Goal: Transaction & Acquisition: Purchase product/service

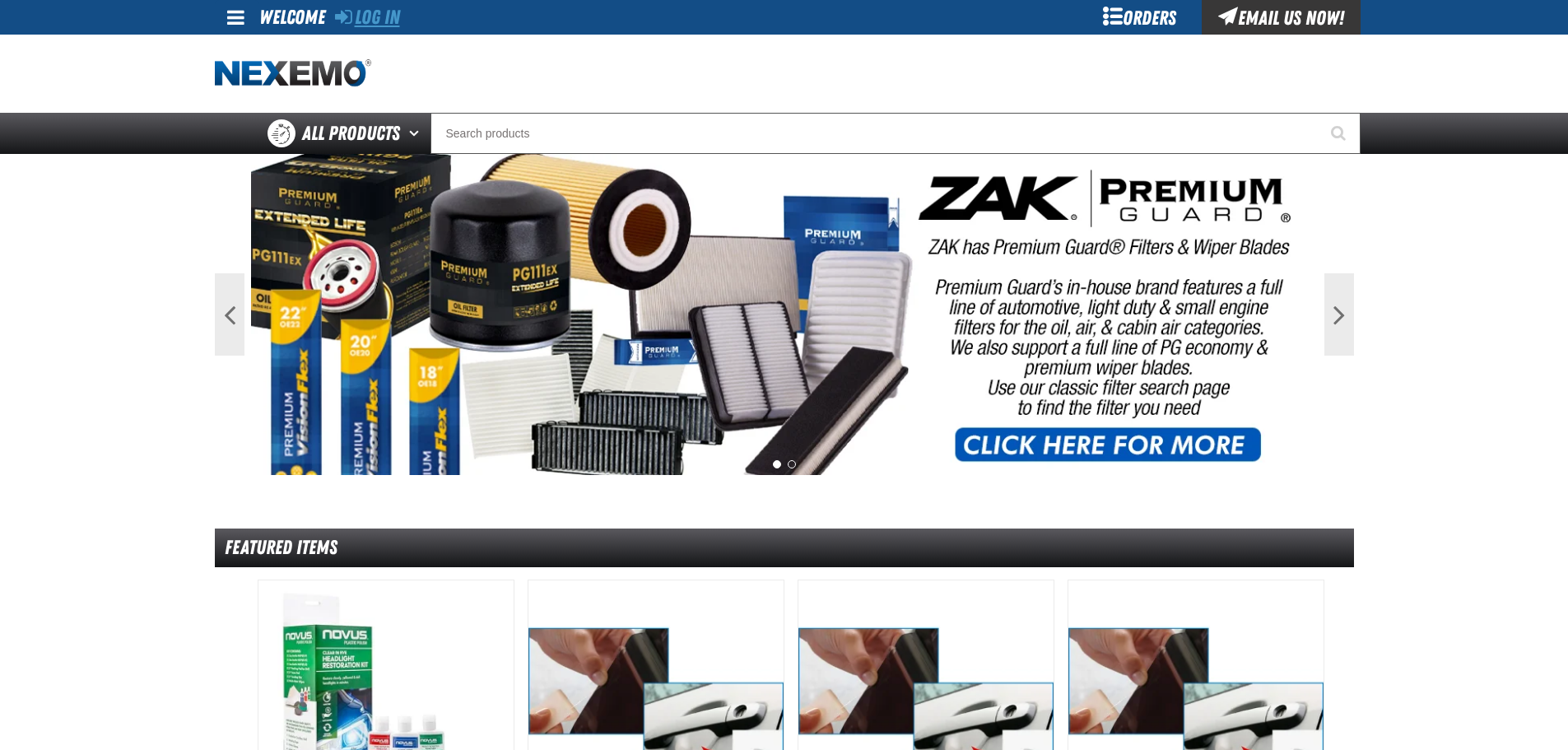
click at [385, 20] on link "Log In" at bounding box center [368, 17] width 65 height 23
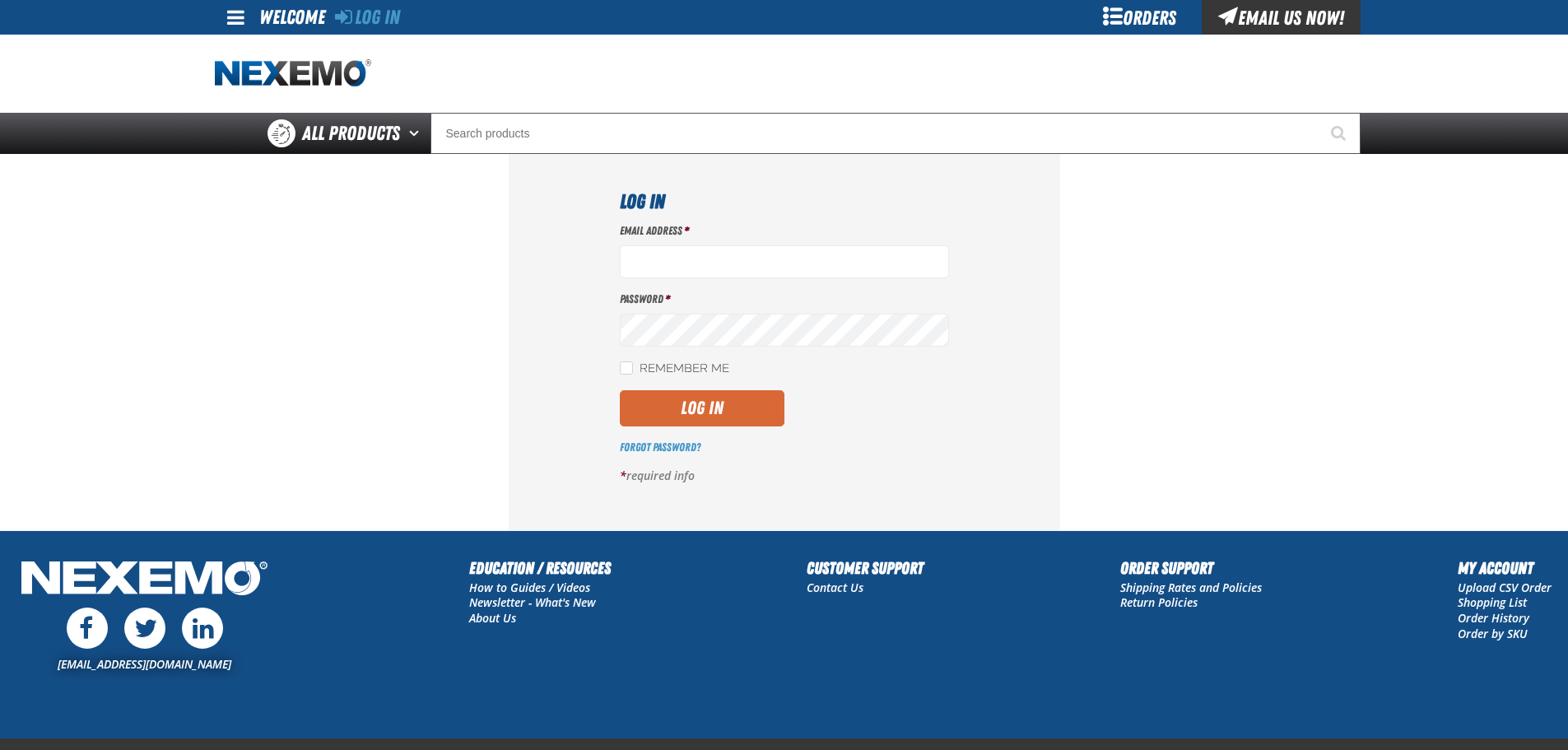
type input "clacey@vtaig.com"
click at [679, 416] on button "Log In" at bounding box center [702, 408] width 164 height 37
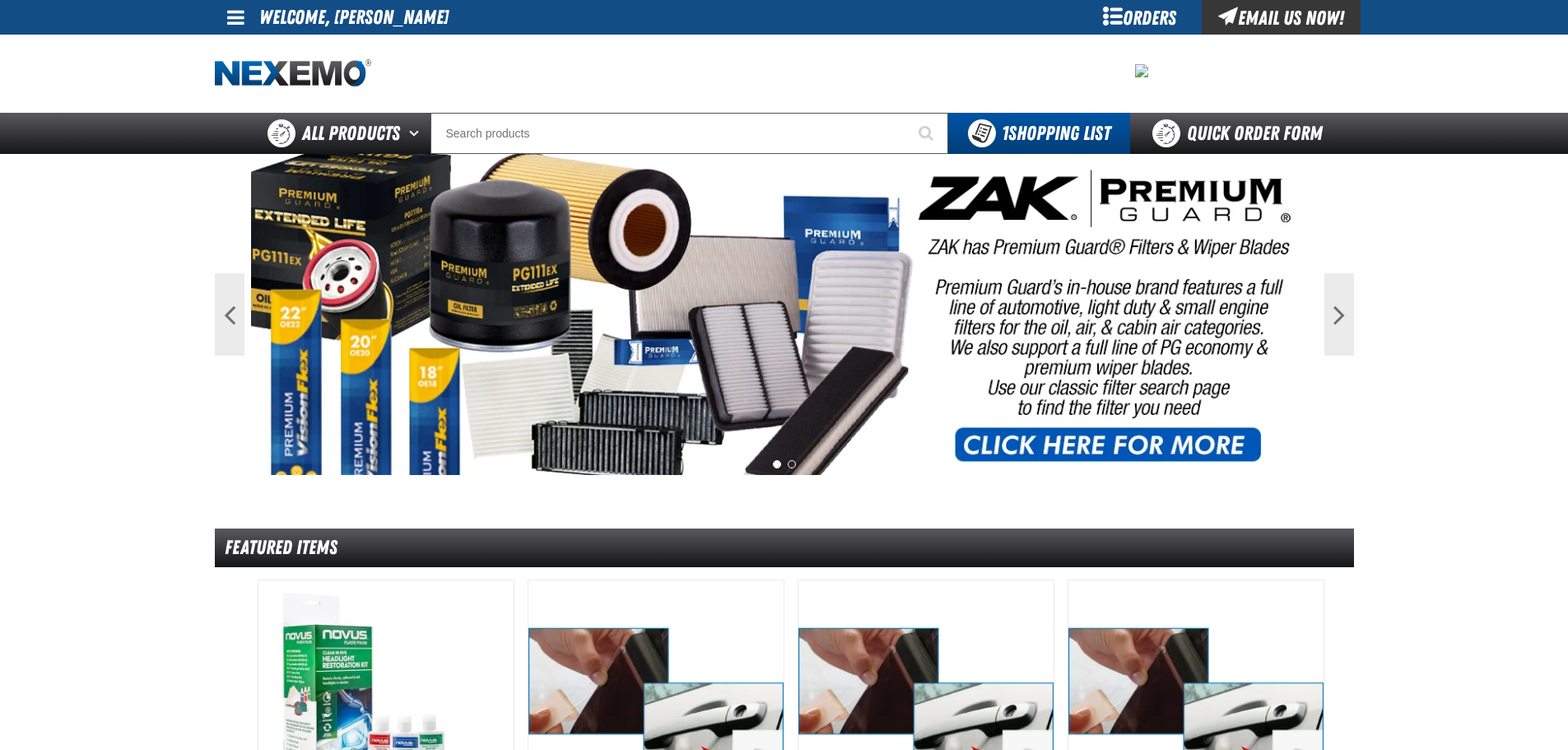
click at [230, 15] on span at bounding box center [236, 17] width 17 height 20
click at [232, 20] on span at bounding box center [236, 17] width 17 height 20
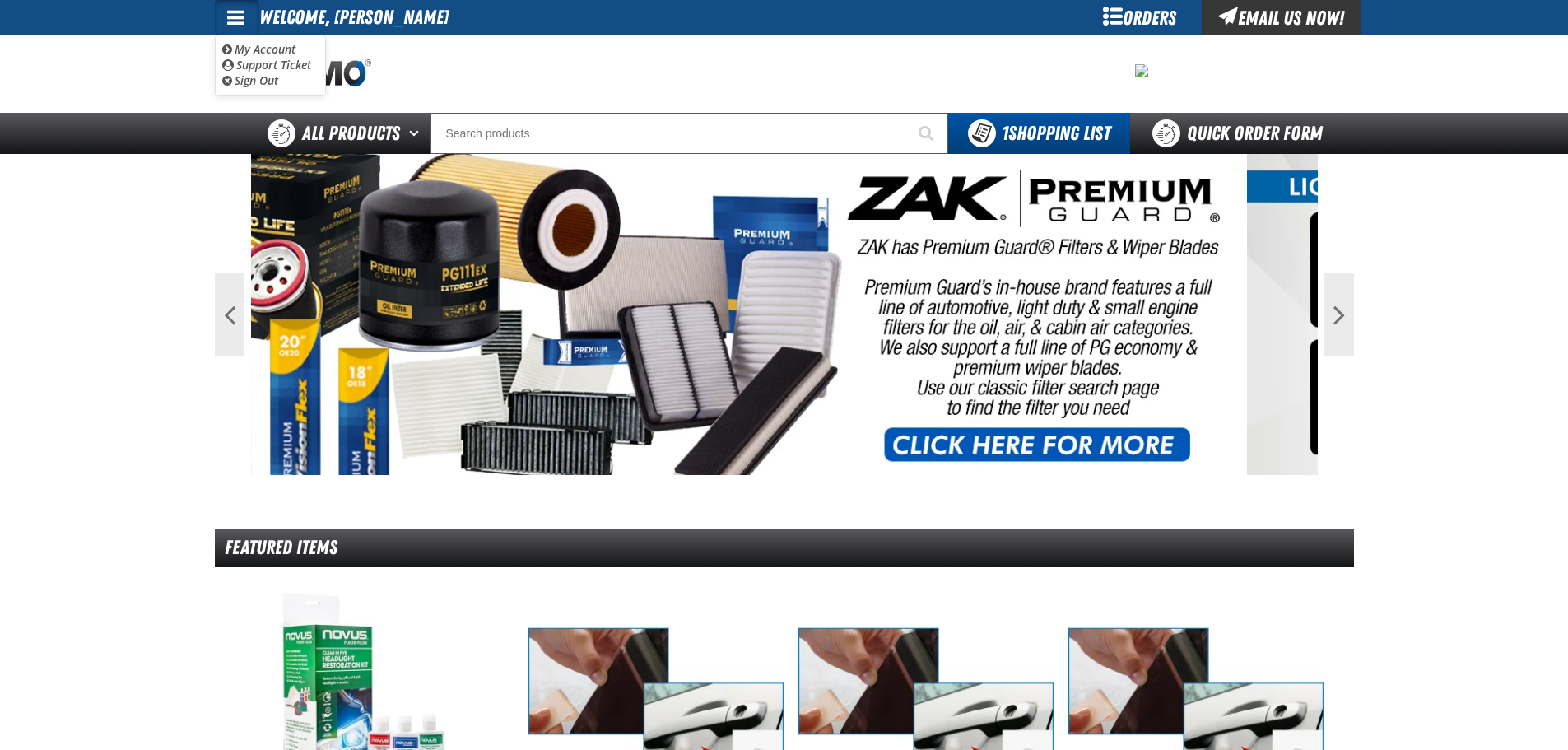
click at [665, 82] on div at bounding box center [784, 74] width 1139 height 78
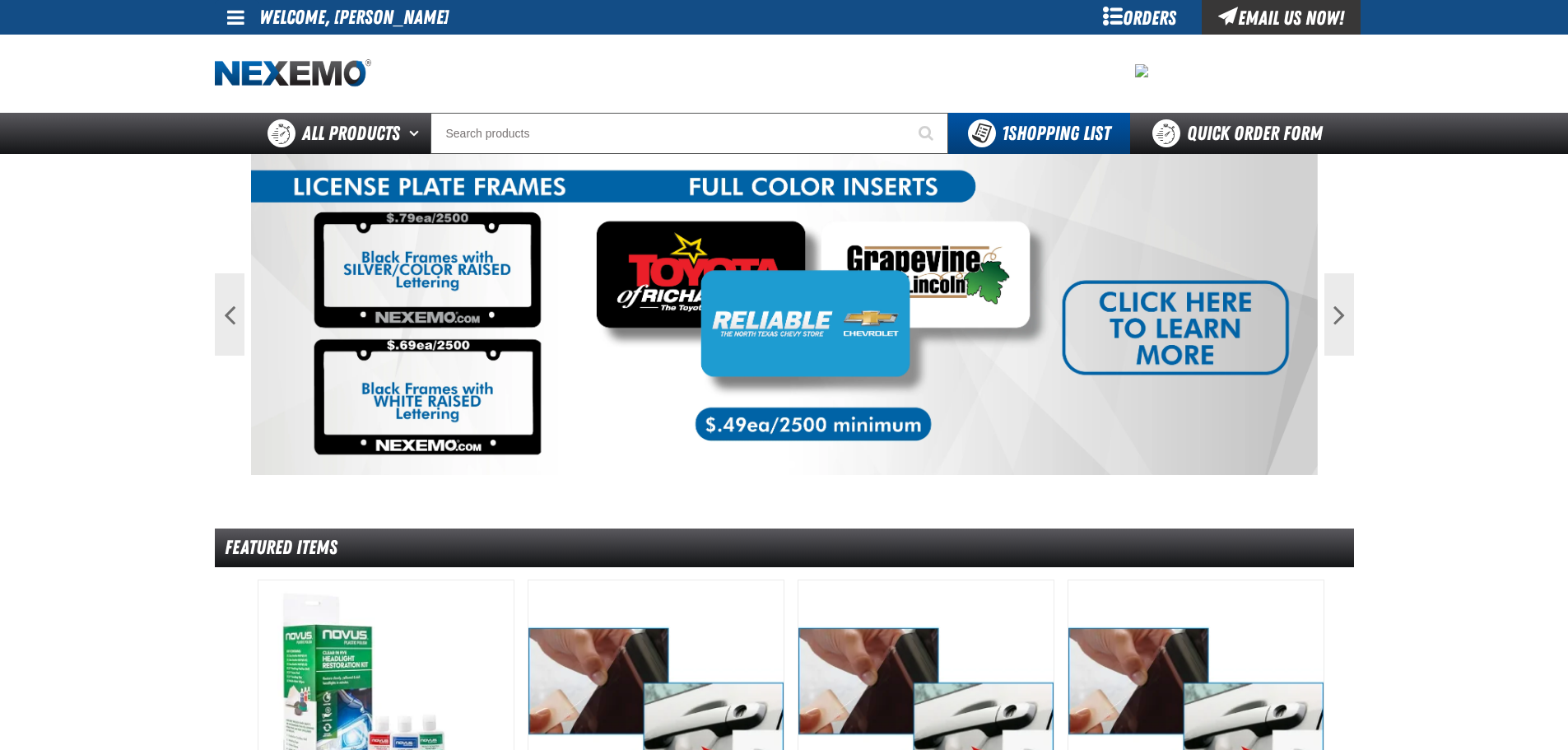
click at [1111, 6] on div "Orders" at bounding box center [1139, 17] width 124 height 35
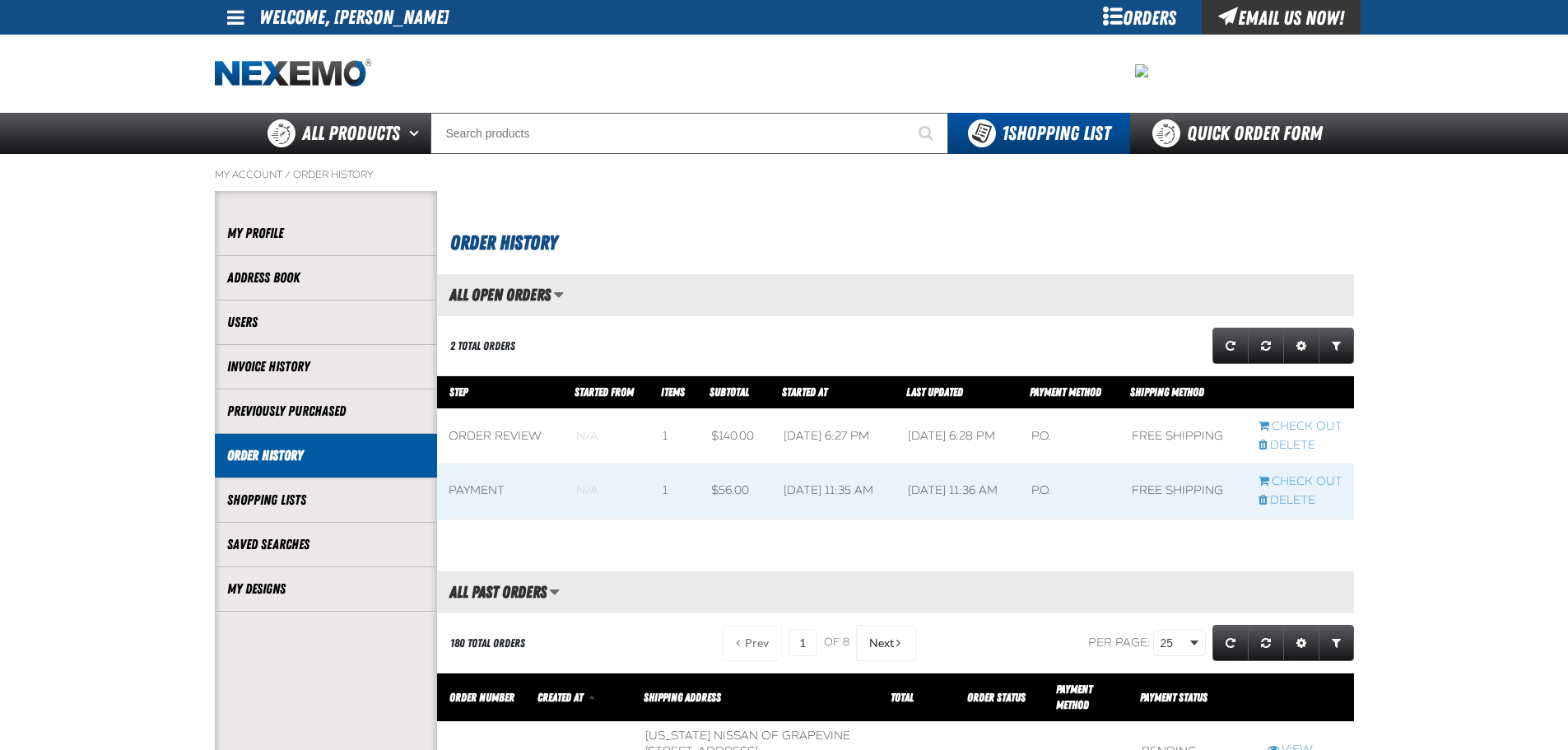
scroll to position [1, 1]
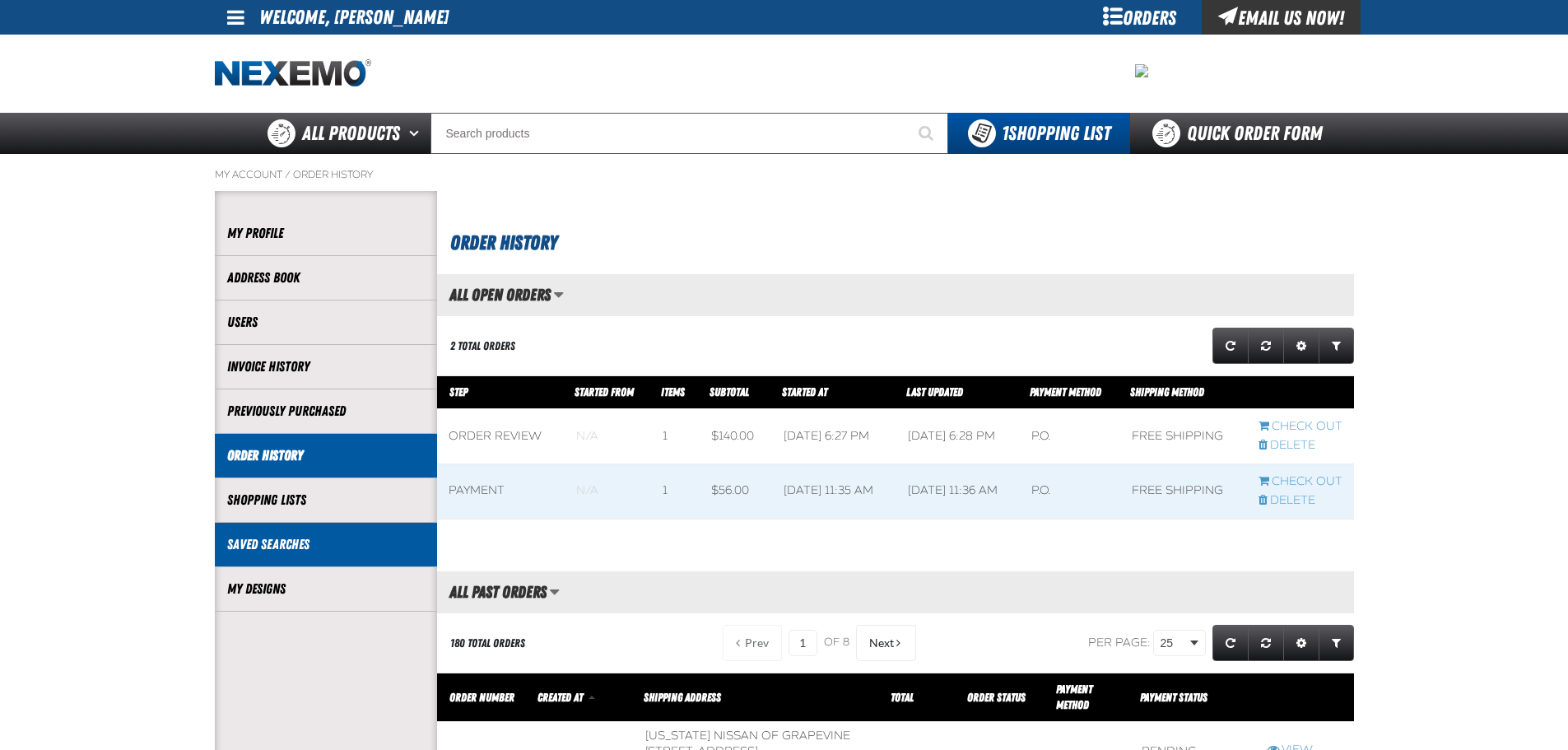
click at [285, 543] on link "Saved Searches" at bounding box center [326, 544] width 197 height 19
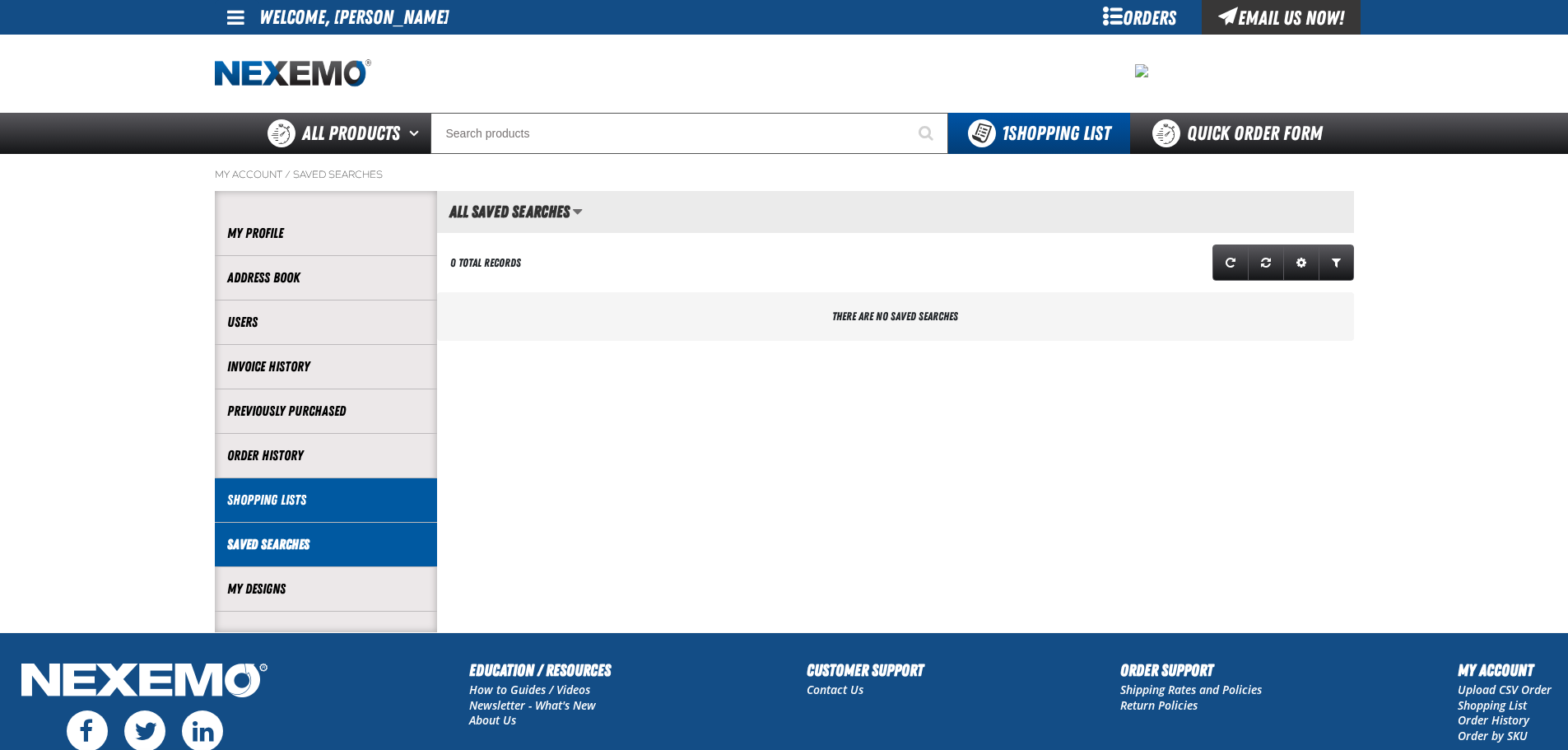
click at [290, 499] on link "Shopping Lists" at bounding box center [326, 499] width 197 height 19
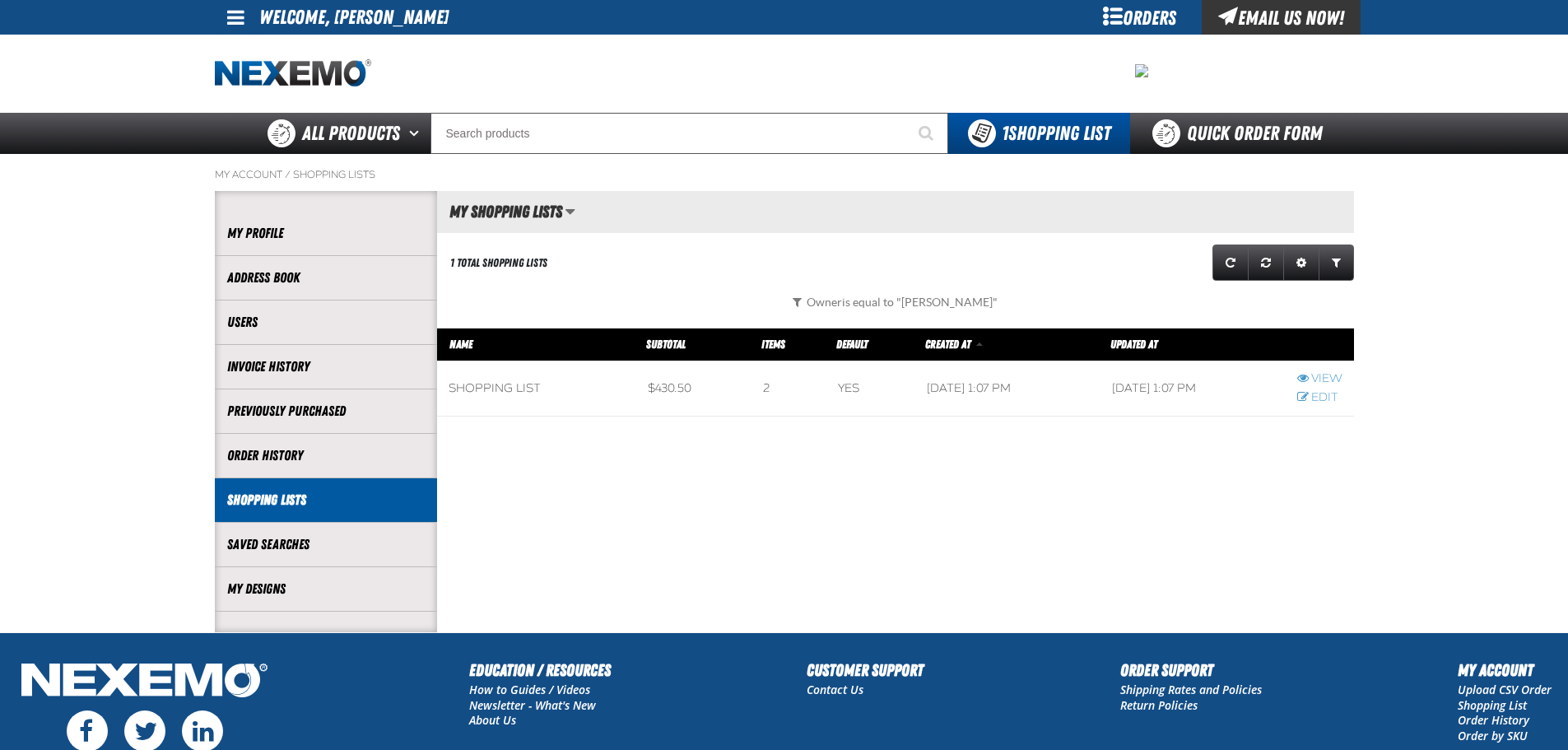
scroll to position [1, 1]
click at [1317, 373] on link "View" at bounding box center [1319, 378] width 46 height 16
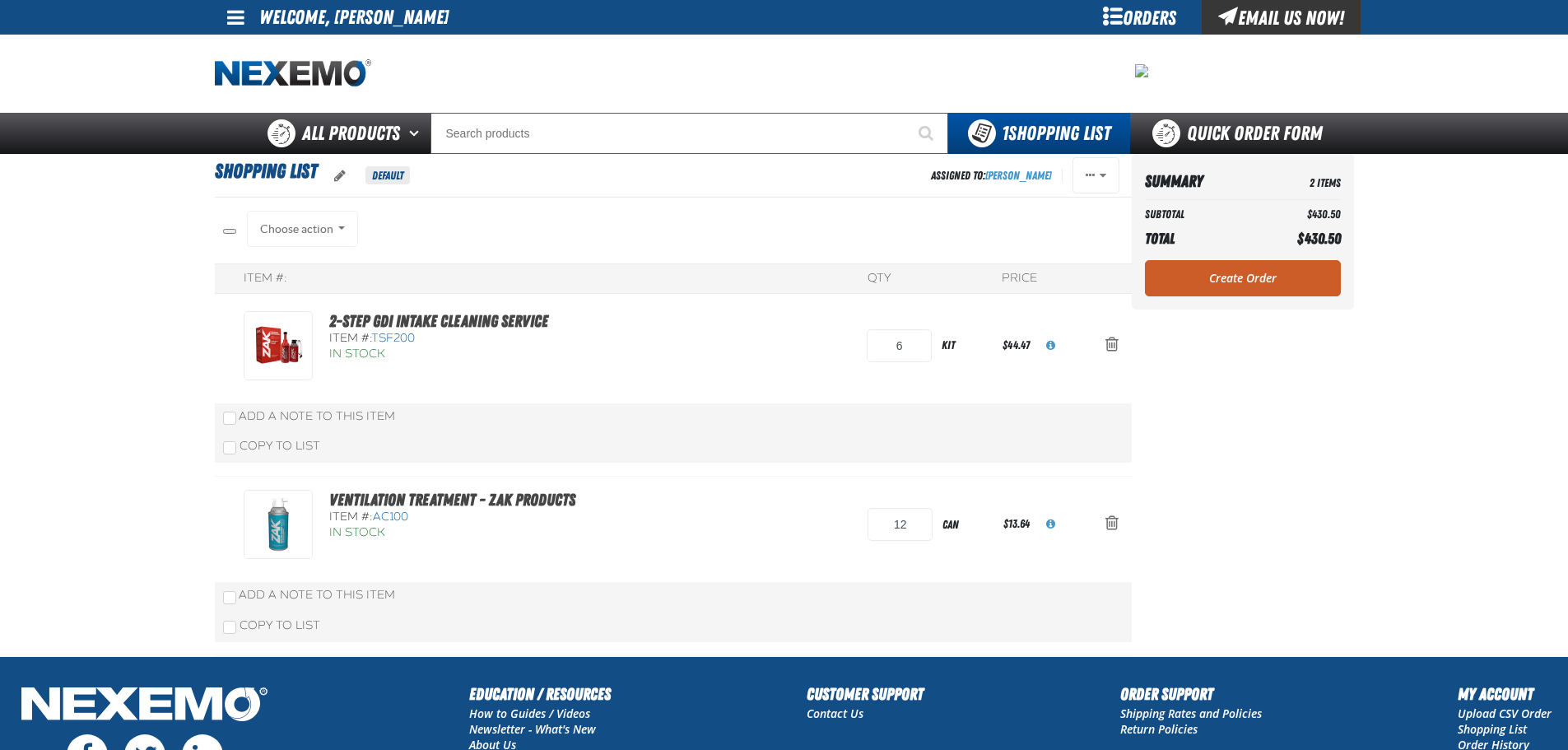
click at [231, 21] on span at bounding box center [236, 17] width 17 height 20
click at [128, 56] on div "Staging Site 5.1 Upgrade Site My Account My Account Support Ticket Support Tick…" at bounding box center [784, 76] width 1568 height 153
click at [1132, 10] on div "Orders" at bounding box center [1139, 17] width 124 height 35
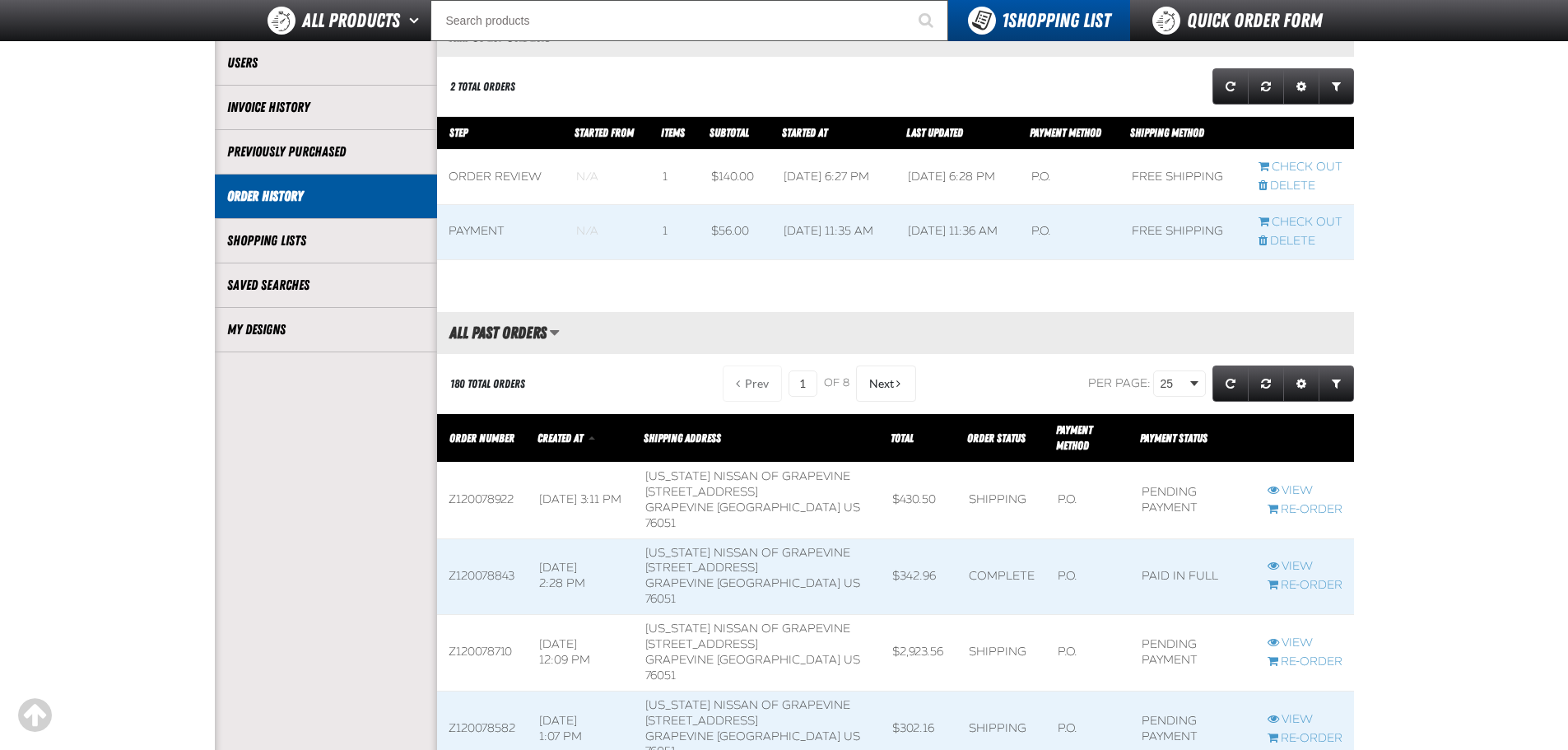
scroll to position [247, 0]
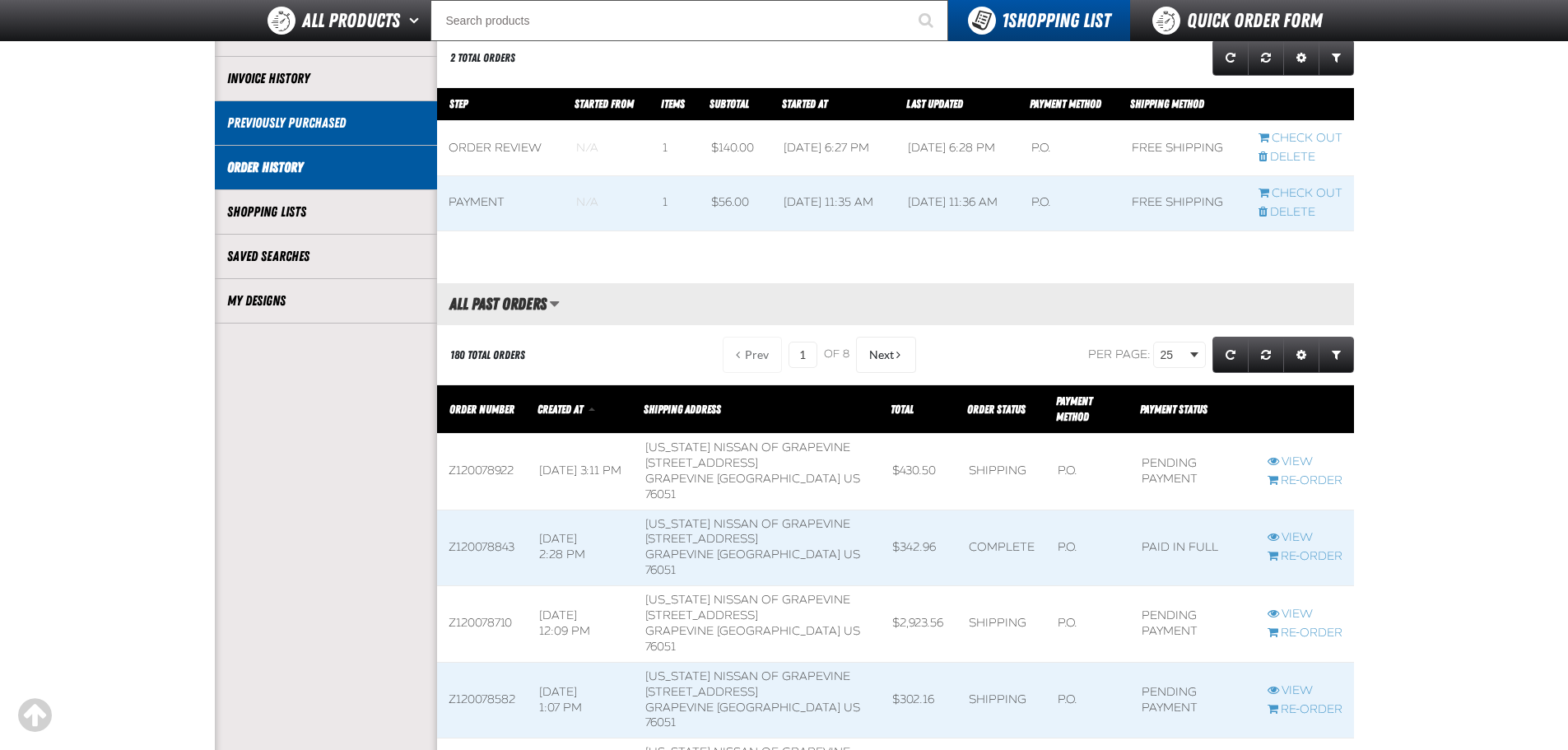
drag, startPoint x: 235, startPoint y: 112, endPoint x: 257, endPoint y: 134, distance: 31.1
click at [241, 120] on li "Previously Purchased" at bounding box center [326, 124] width 222 height 45
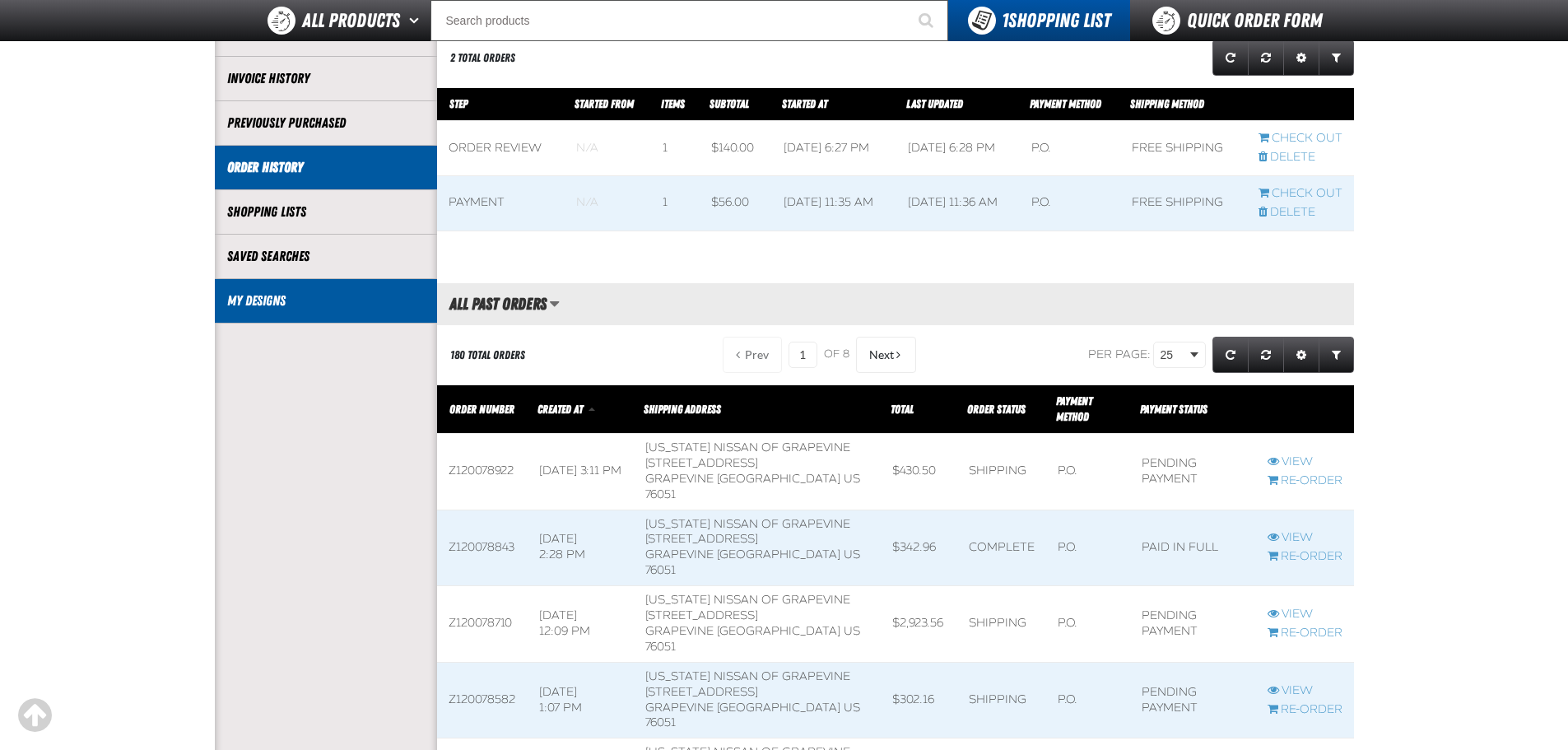
click at [285, 289] on li "My Designs" at bounding box center [326, 301] width 222 height 45
click at [266, 300] on link "My Designs" at bounding box center [326, 300] width 197 height 19
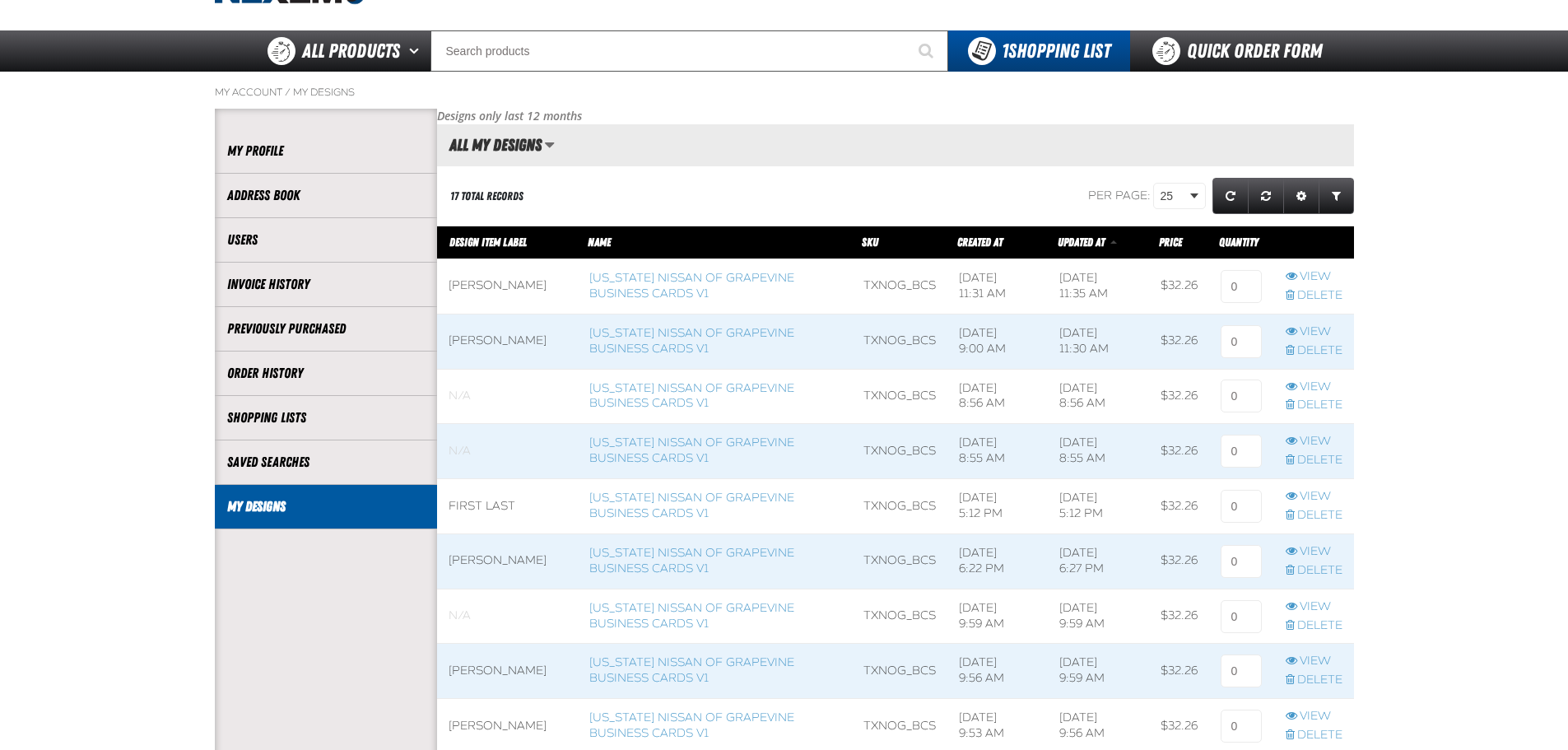
scroll to position [1, 1]
click at [496, 290] on span at bounding box center [508, 285] width 141 height 54
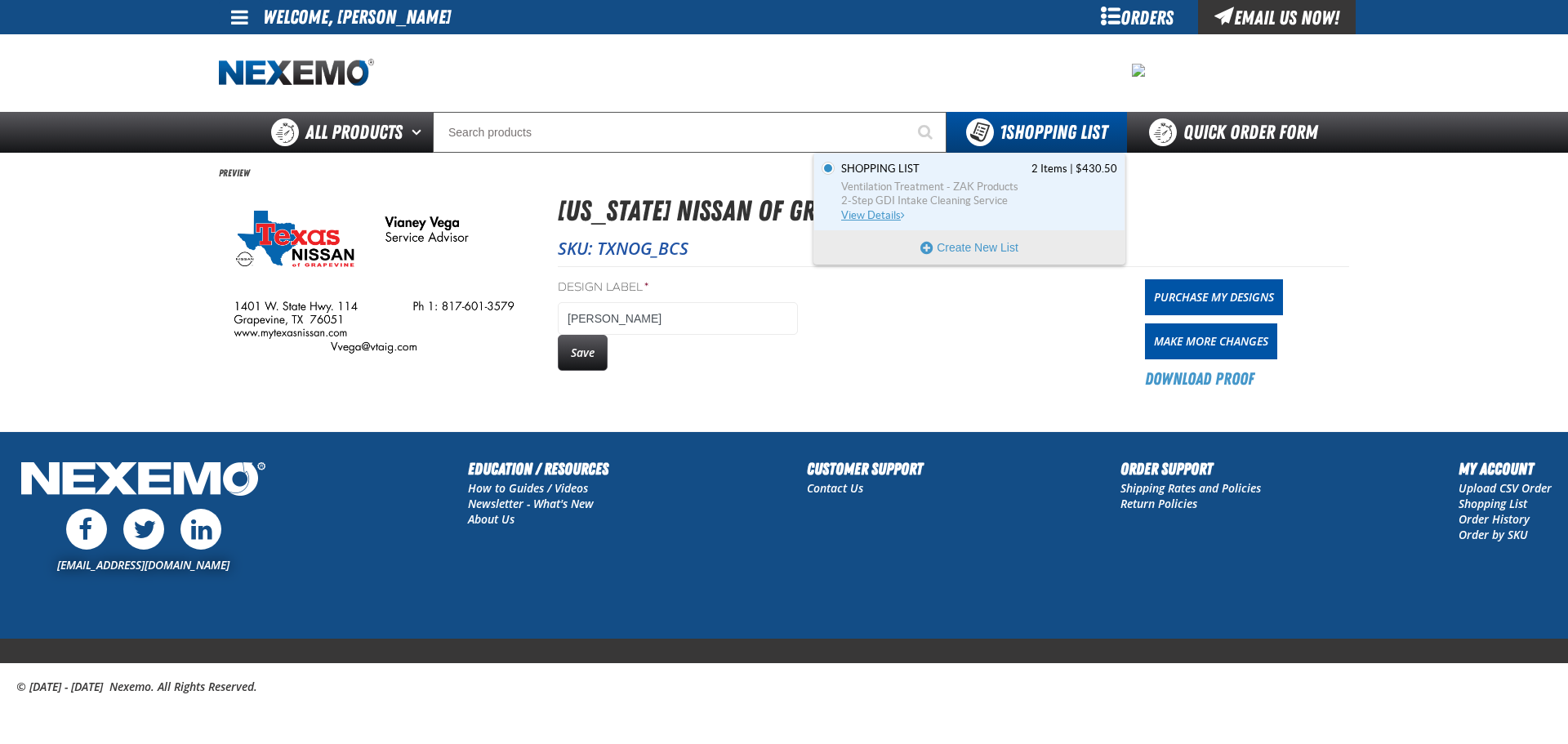
click at [875, 212] on span "View Details" at bounding box center [875, 215] width 66 height 12
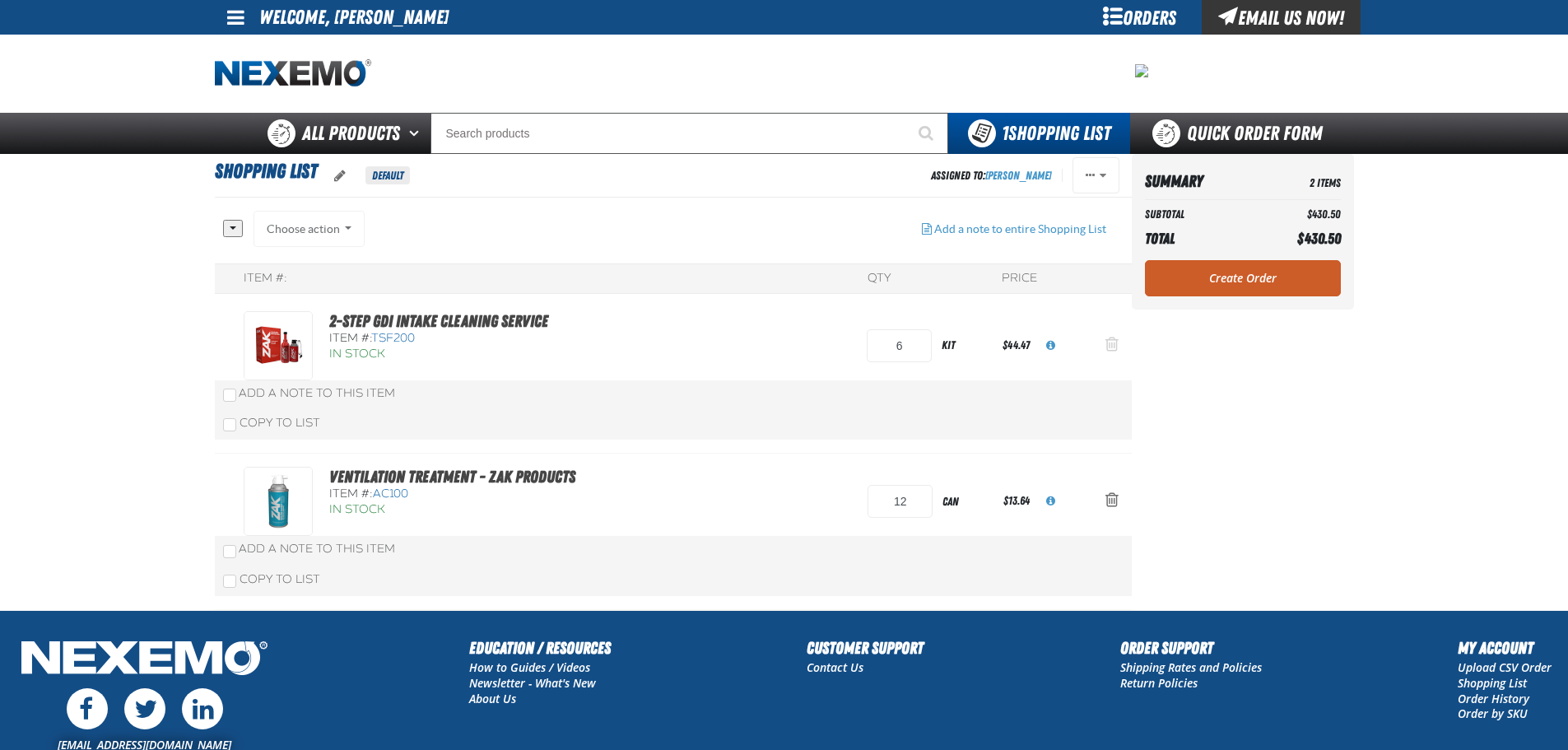
click at [1107, 346] on span "Action Remove 2-Step GDI Intake Cleaning Service from Shopping List" at bounding box center [1112, 344] width 13 height 17
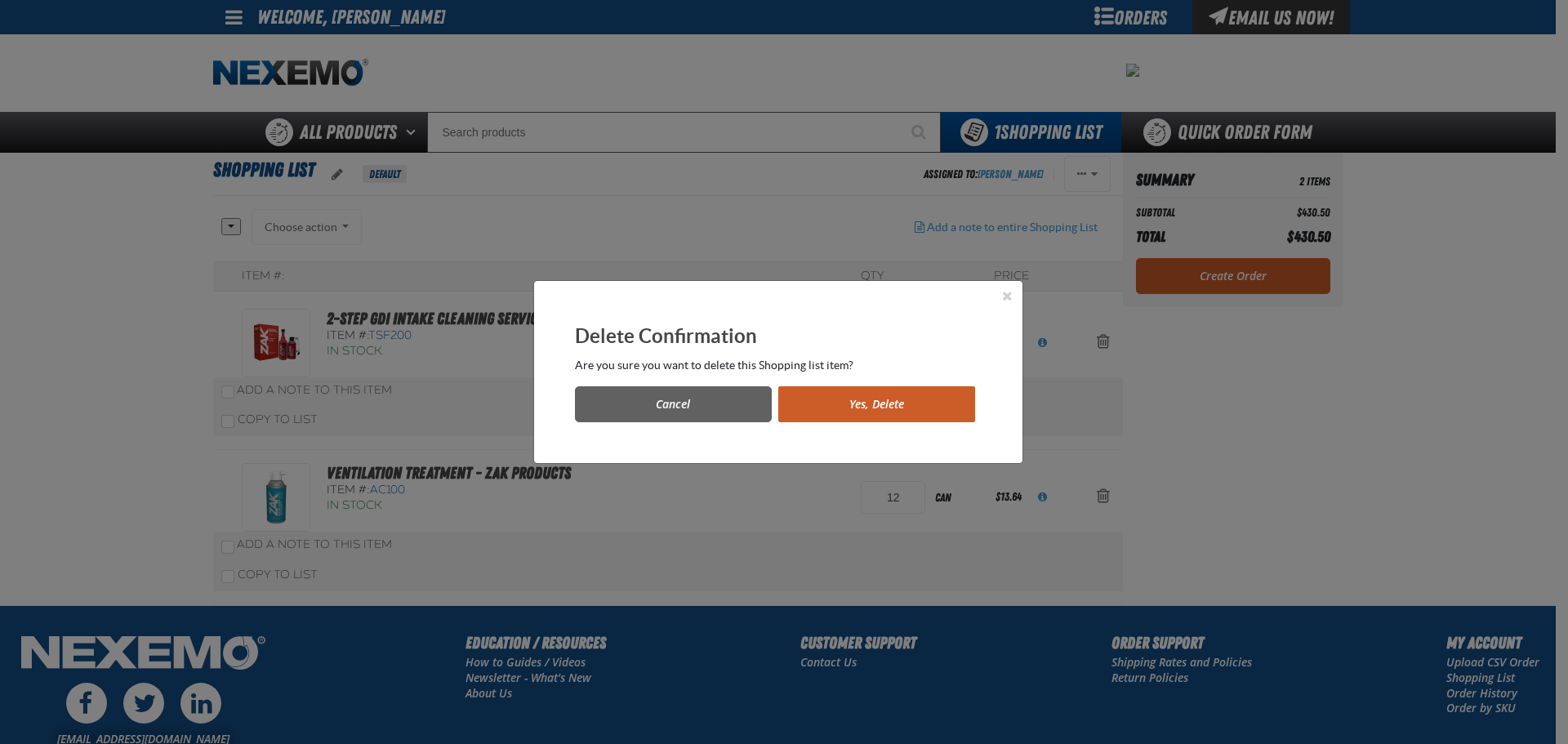
click at [926, 398] on button "Yes, Delete" at bounding box center [876, 404] width 197 height 36
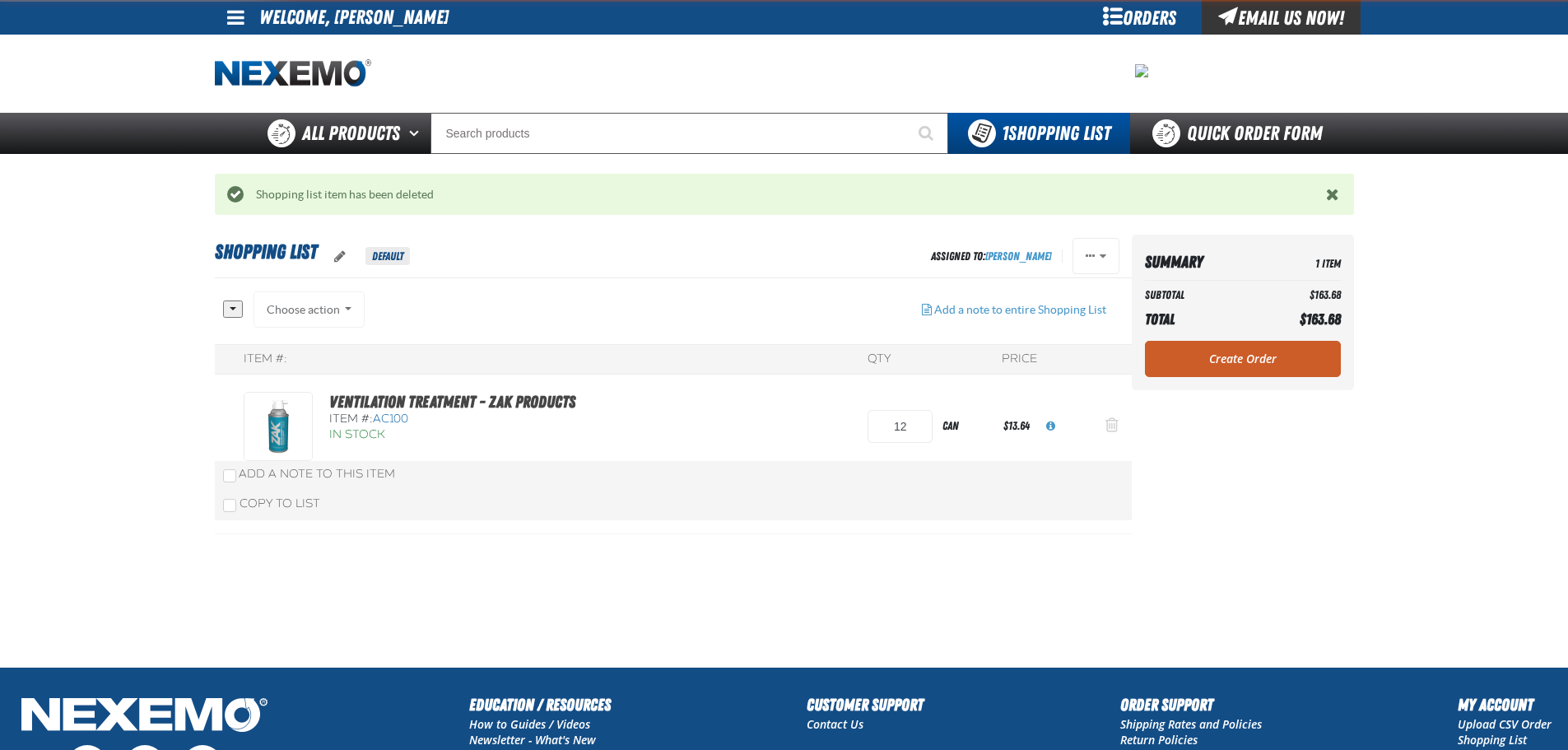
click at [1121, 429] on button "Action Remove Ventilation Treatment - ZAK Products from Shopping List" at bounding box center [1112, 426] width 40 height 37
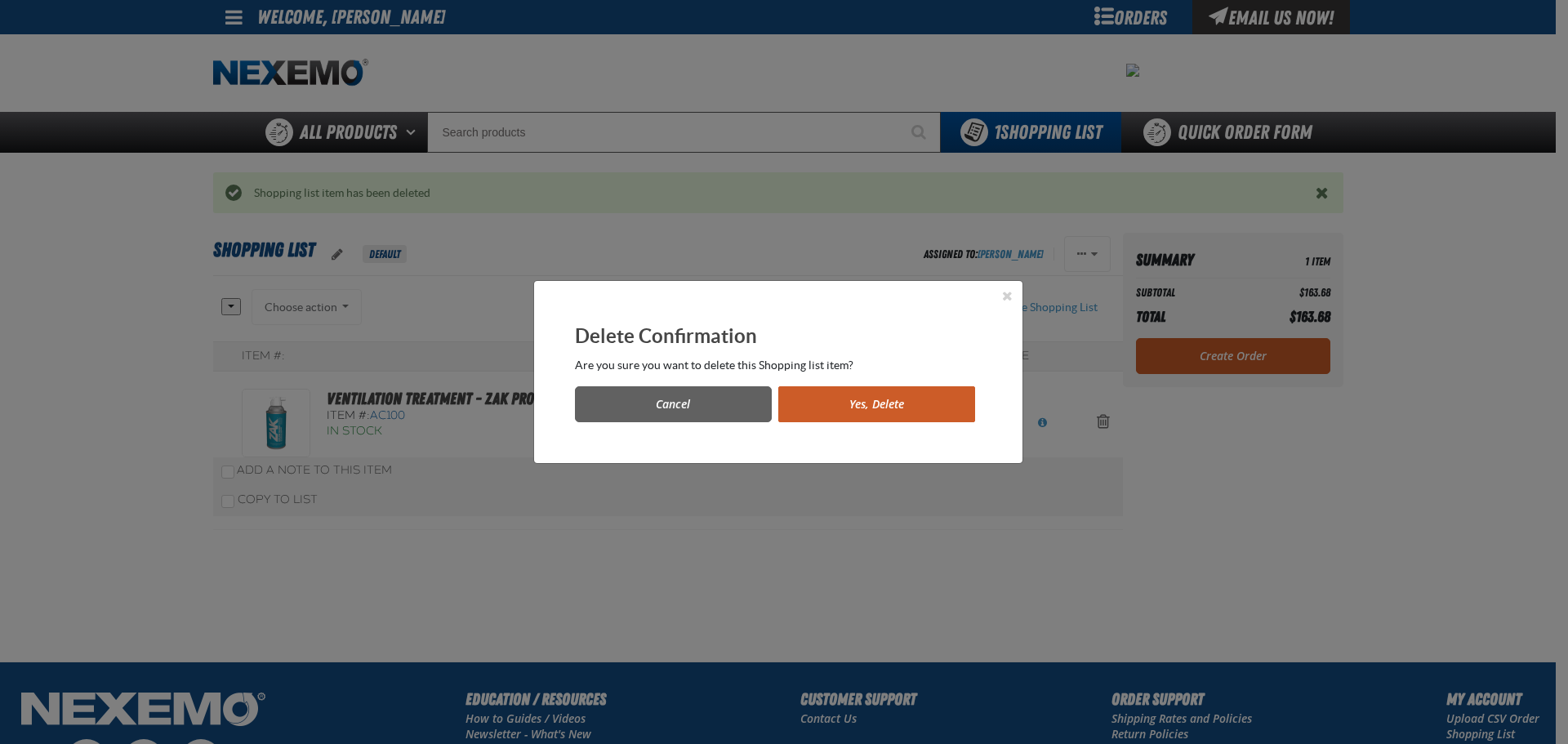
click at [939, 404] on button "Yes, Delete" at bounding box center [876, 404] width 197 height 36
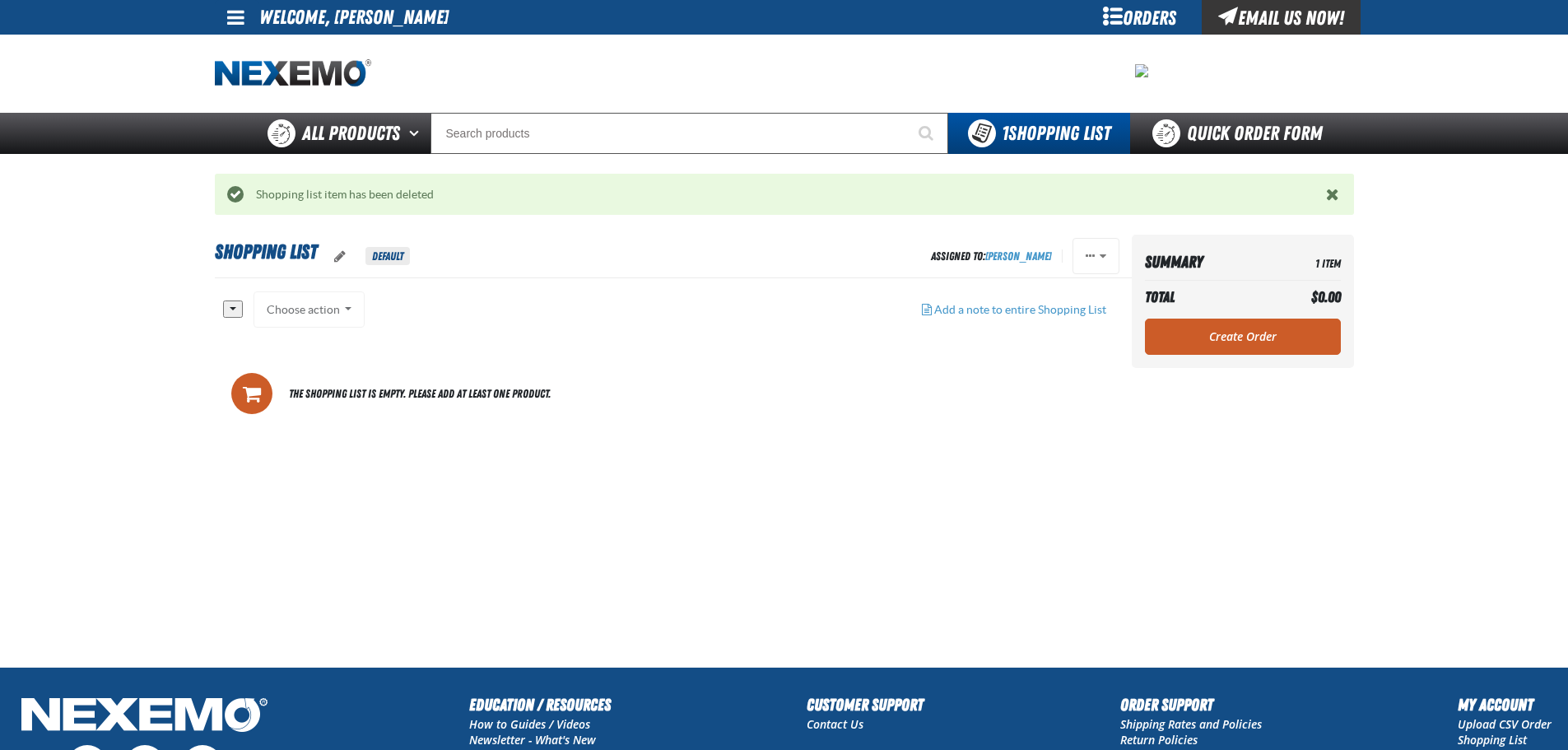
click at [1118, 14] on div "Orders" at bounding box center [1139, 17] width 124 height 35
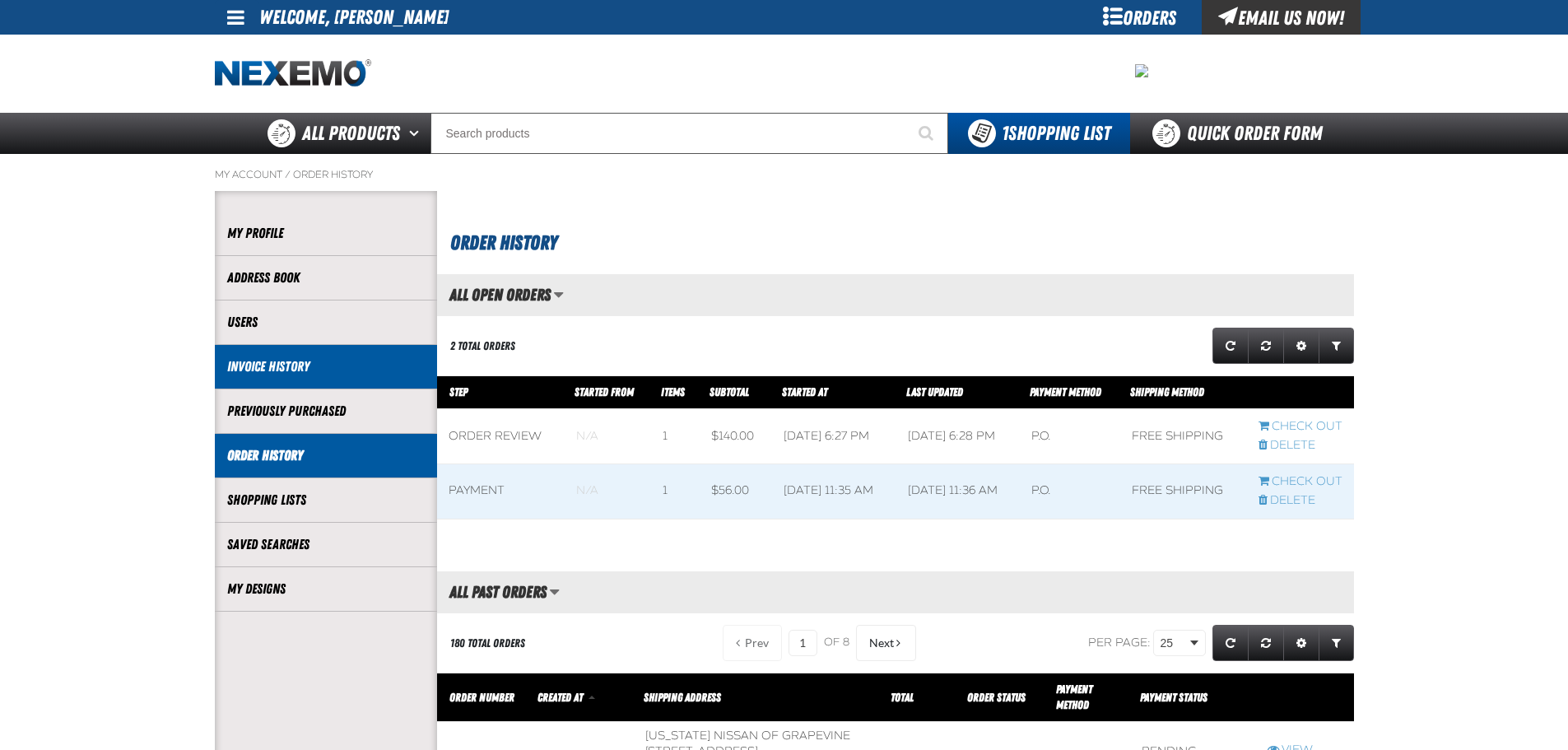
scroll to position [1, 1]
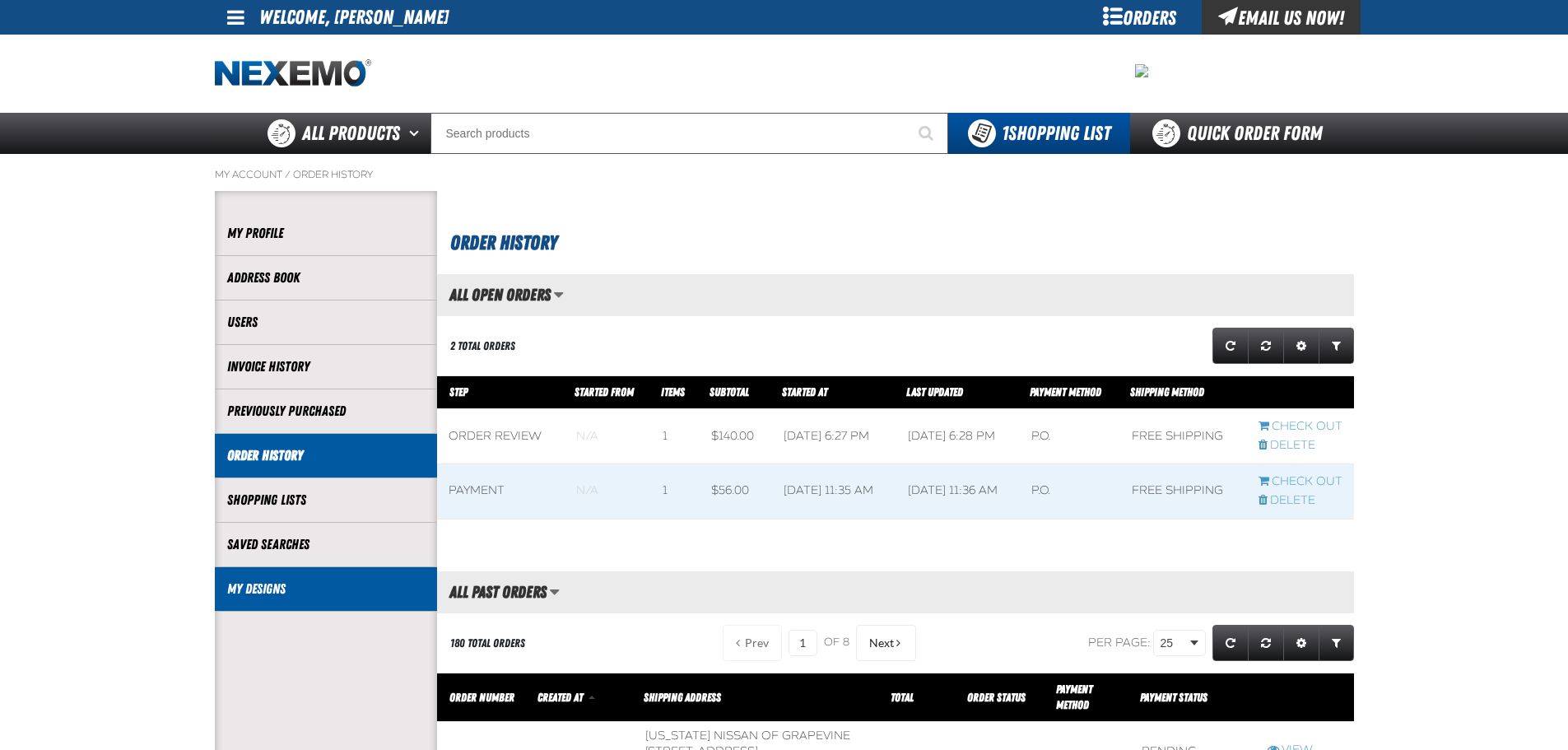
click at [269, 588] on link "My Designs" at bounding box center [326, 588] width 197 height 19
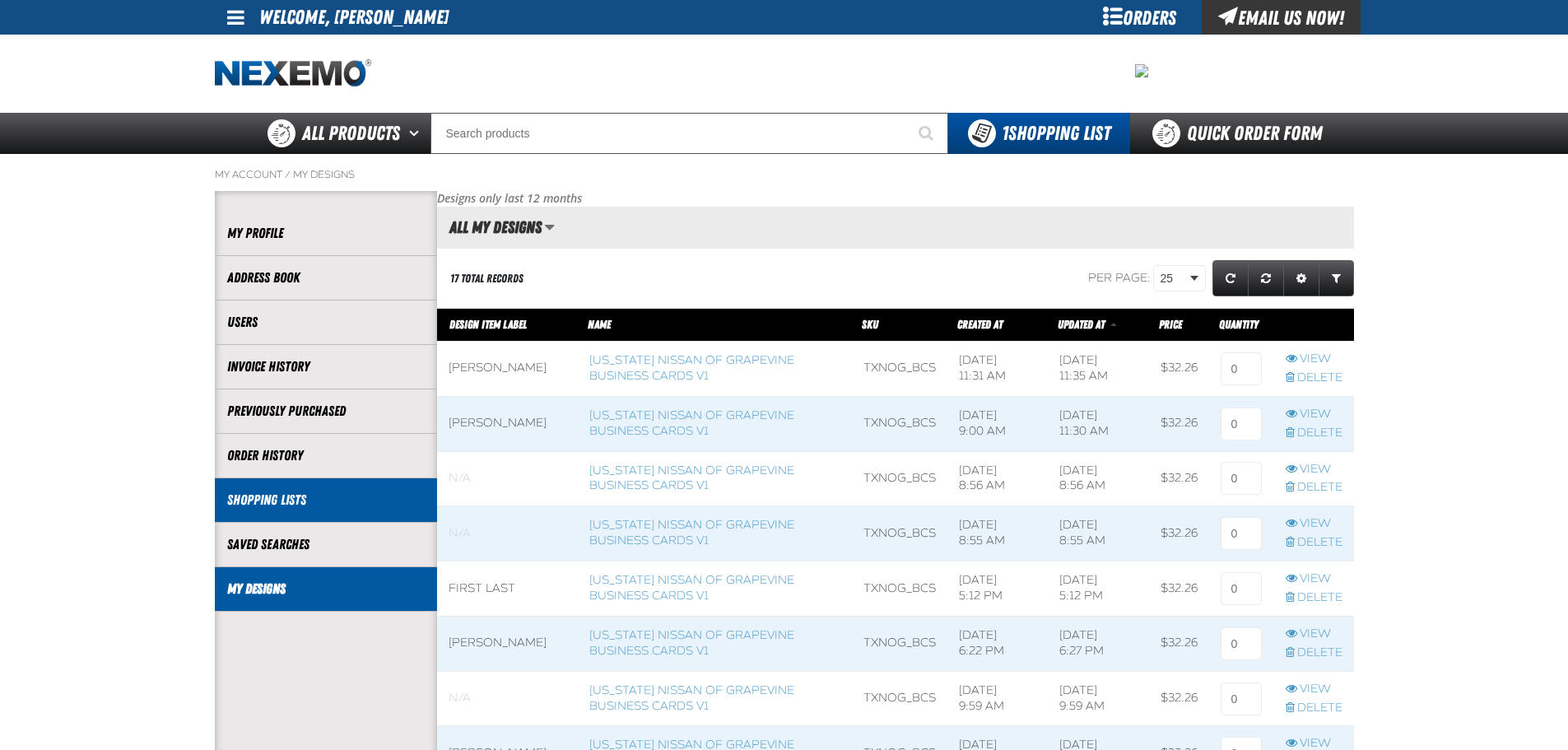
scroll to position [1, 1]
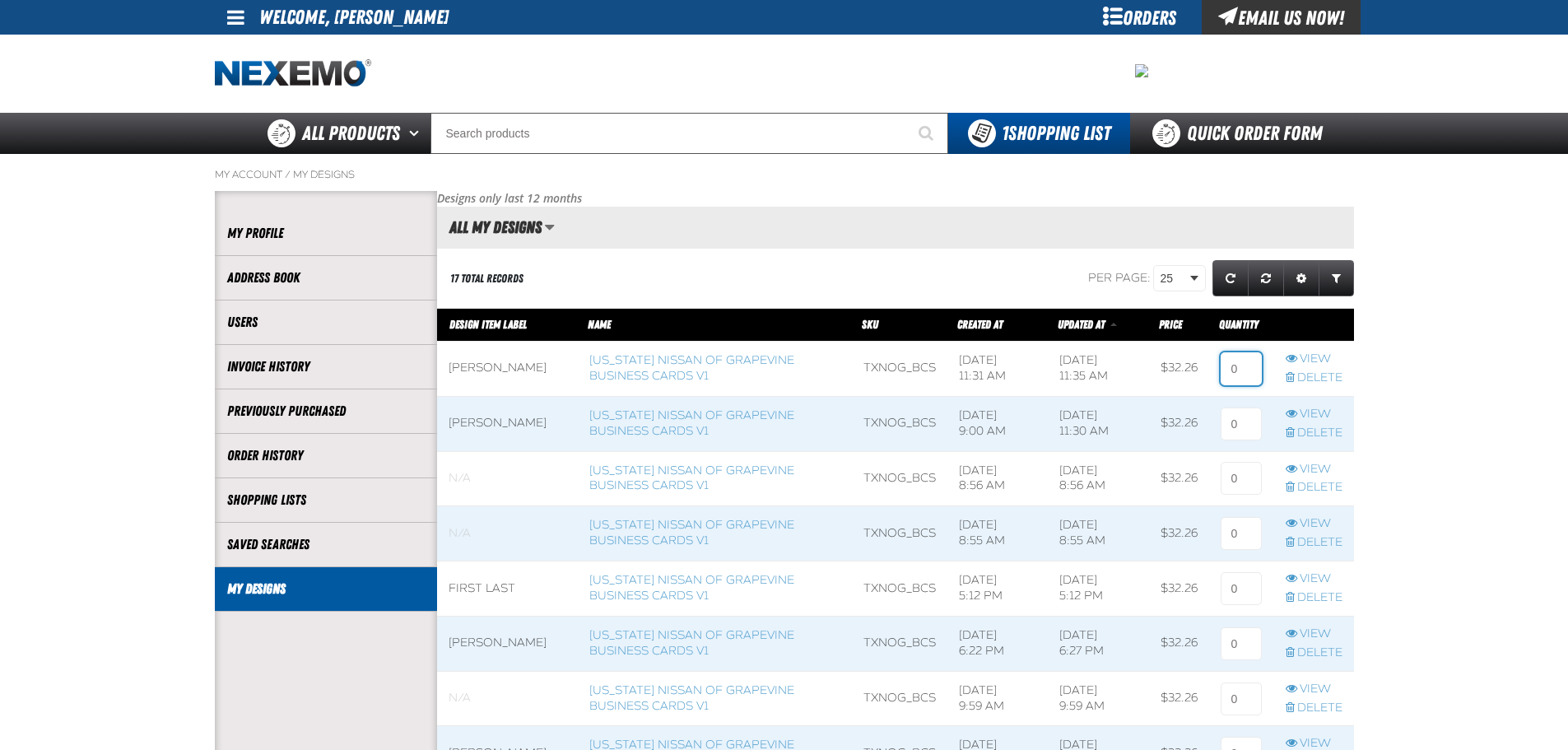
drag, startPoint x: 1246, startPoint y: 360, endPoint x: 1220, endPoint y: 360, distance: 26.0
click at [1220, 360] on input at bounding box center [1241, 369] width 41 height 33
type input "1"
click at [1259, 421] on span at bounding box center [1240, 423] width 64 height 54
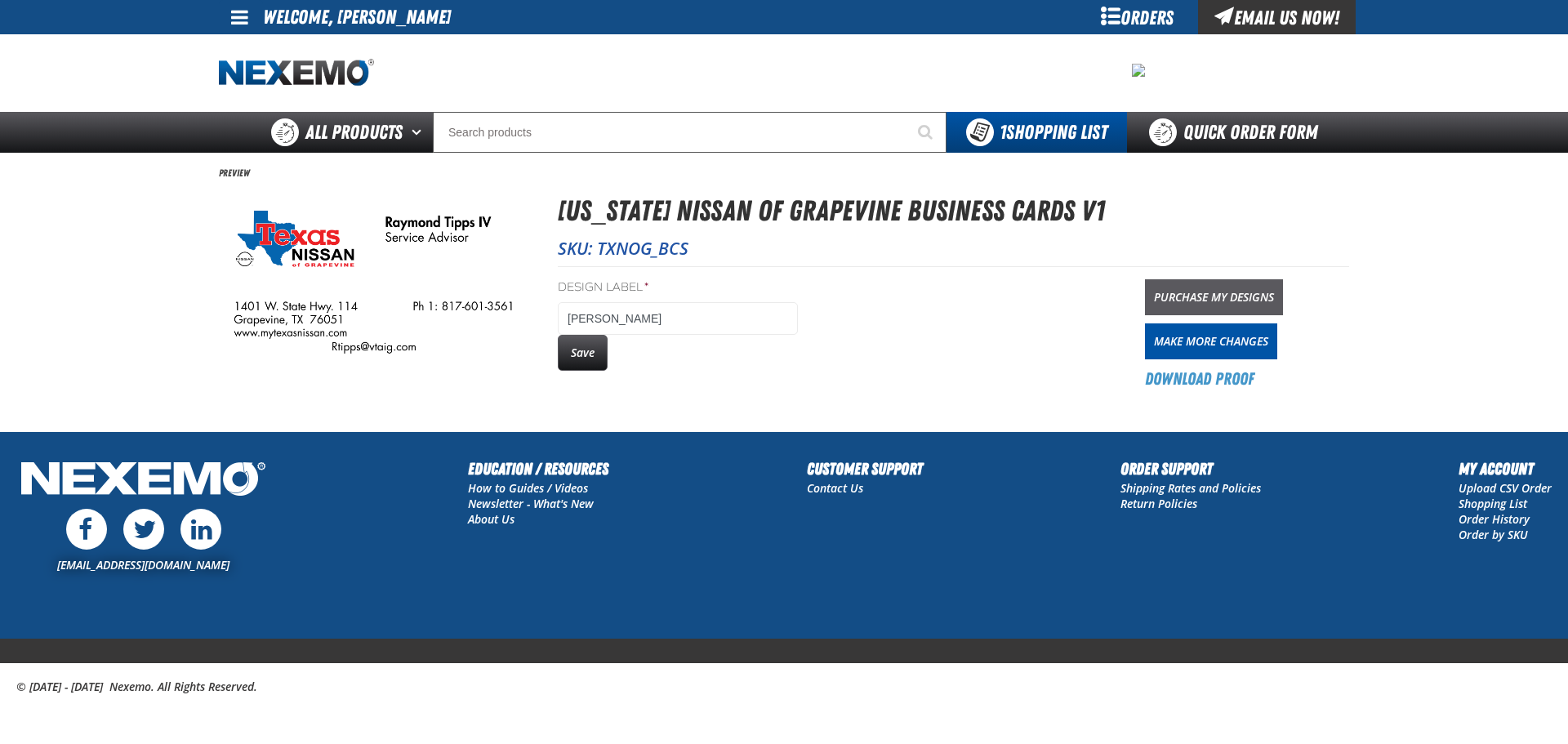
click at [1186, 297] on link "Purchase My Designs" at bounding box center [1215, 297] width 138 height 36
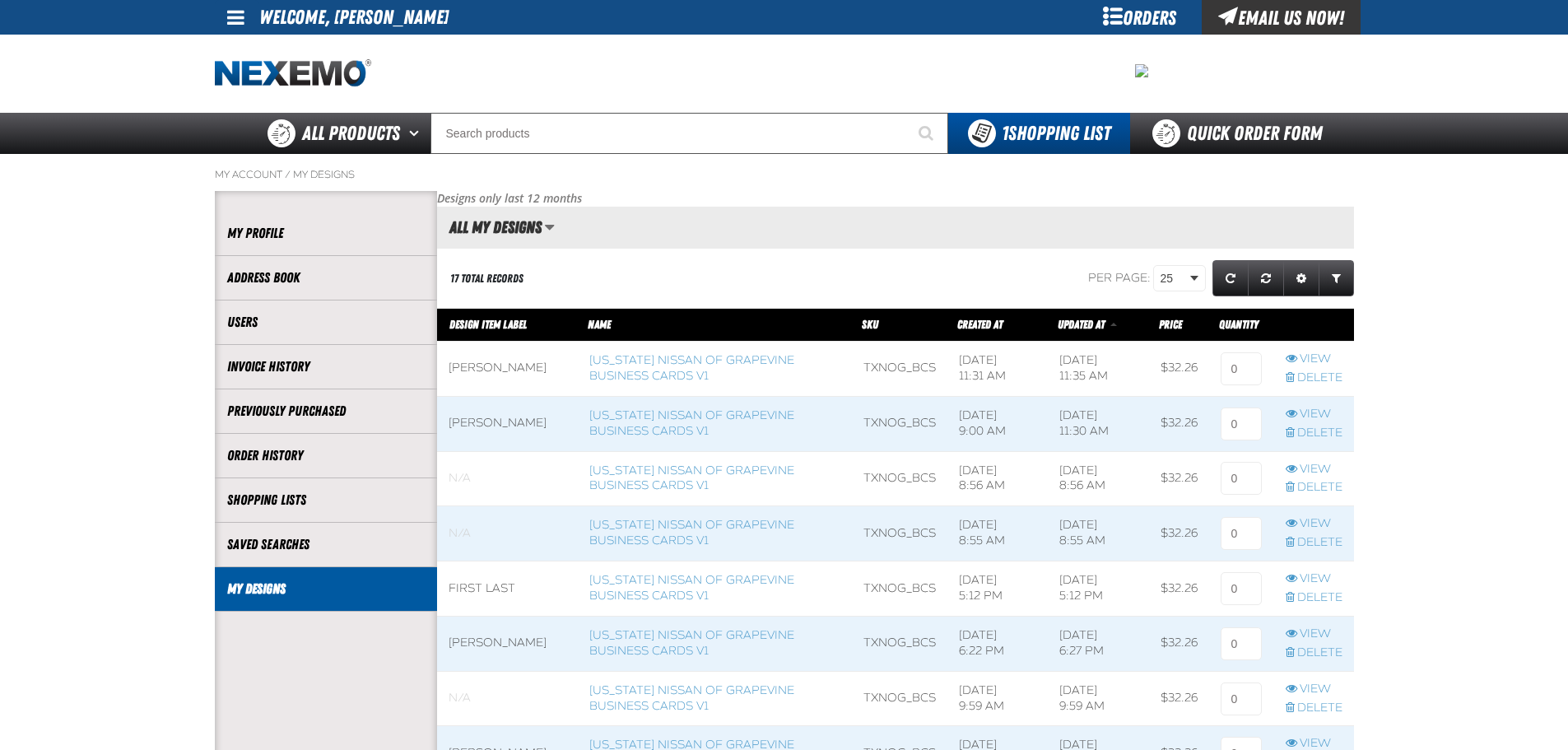
scroll to position [1, 1]
click at [1297, 357] on link "View" at bounding box center [1313, 359] width 56 height 16
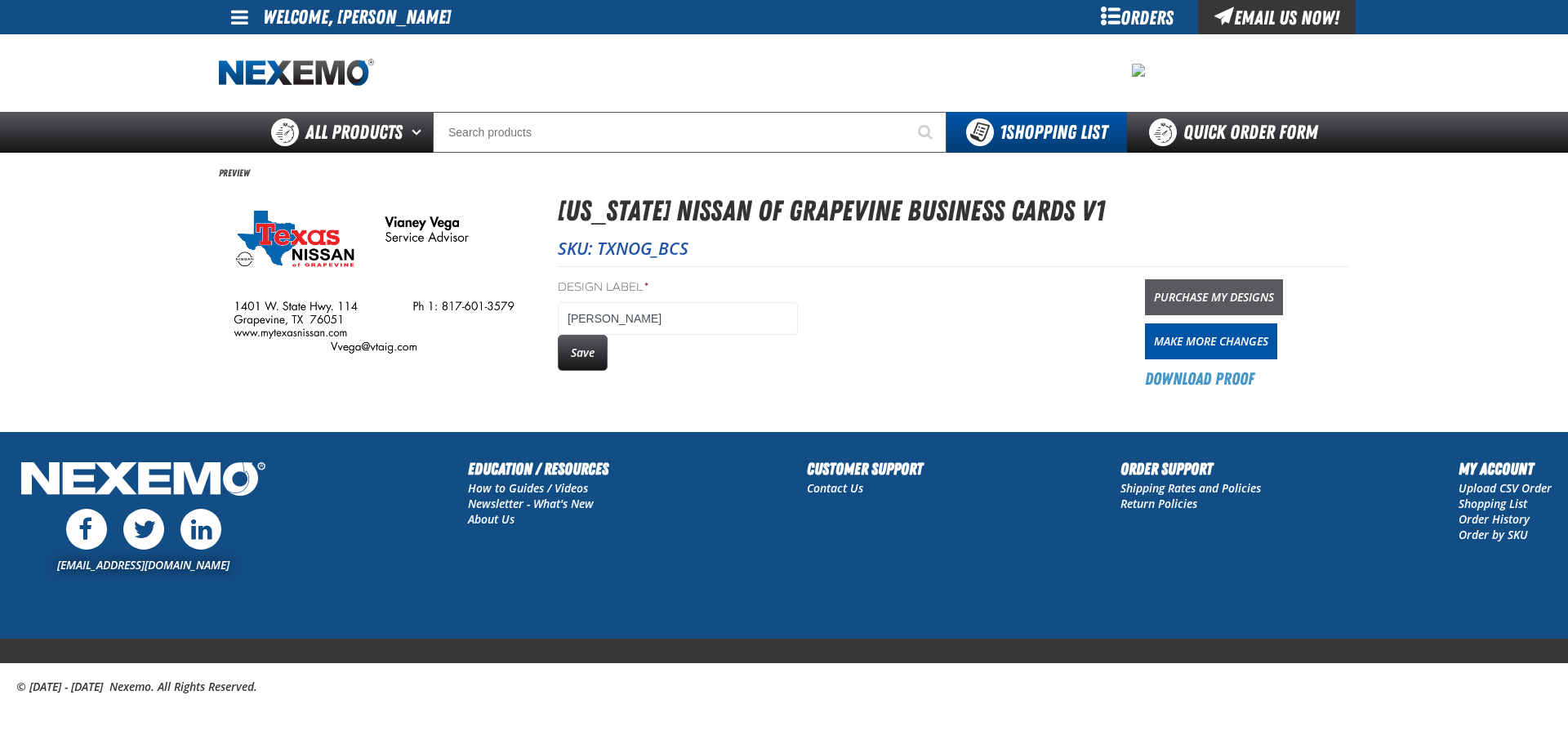
click at [1209, 287] on link "Purchase My Designs" at bounding box center [1215, 297] width 138 height 36
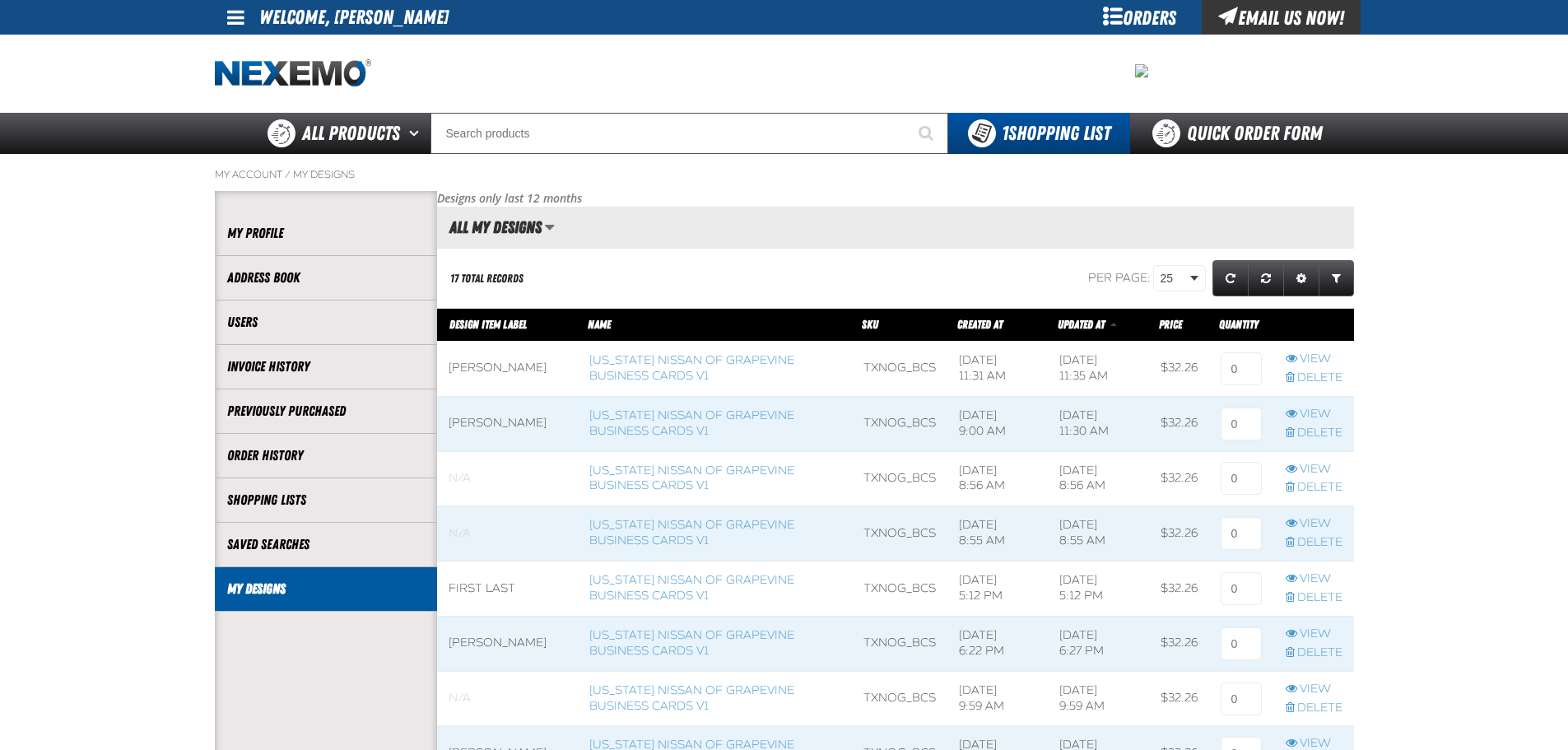
scroll to position [1, 1]
click at [1303, 356] on link "View" at bounding box center [1313, 359] width 56 height 16
drag, startPoint x: 1244, startPoint y: 426, endPoint x: 1183, endPoint y: 411, distance: 62.8
click at [1183, 411] on tr "Raymond Tipps IV Texas Nissan of Grapevine Business Cards V1 TXNOG_BCS 9/8/2025…" at bounding box center [895, 423] width 917 height 55
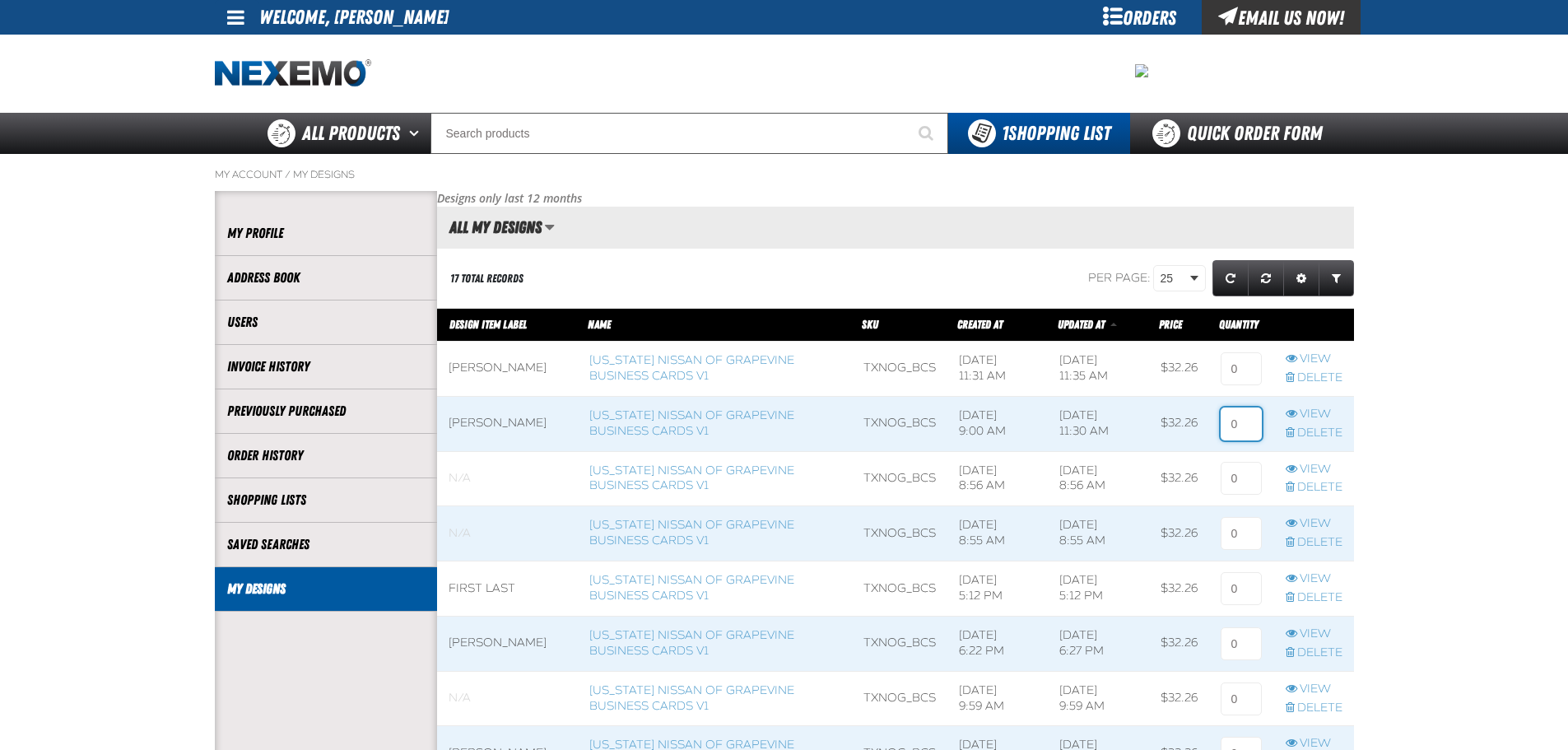
click at [1243, 423] on input at bounding box center [1241, 424] width 41 height 33
type input "1"
click at [1231, 370] on input at bounding box center [1241, 369] width 41 height 33
type input "1"
click at [1435, 428] on main "My Account / My Designs Account My Profile Address Book" at bounding box center [784, 758] width 1568 height 1210
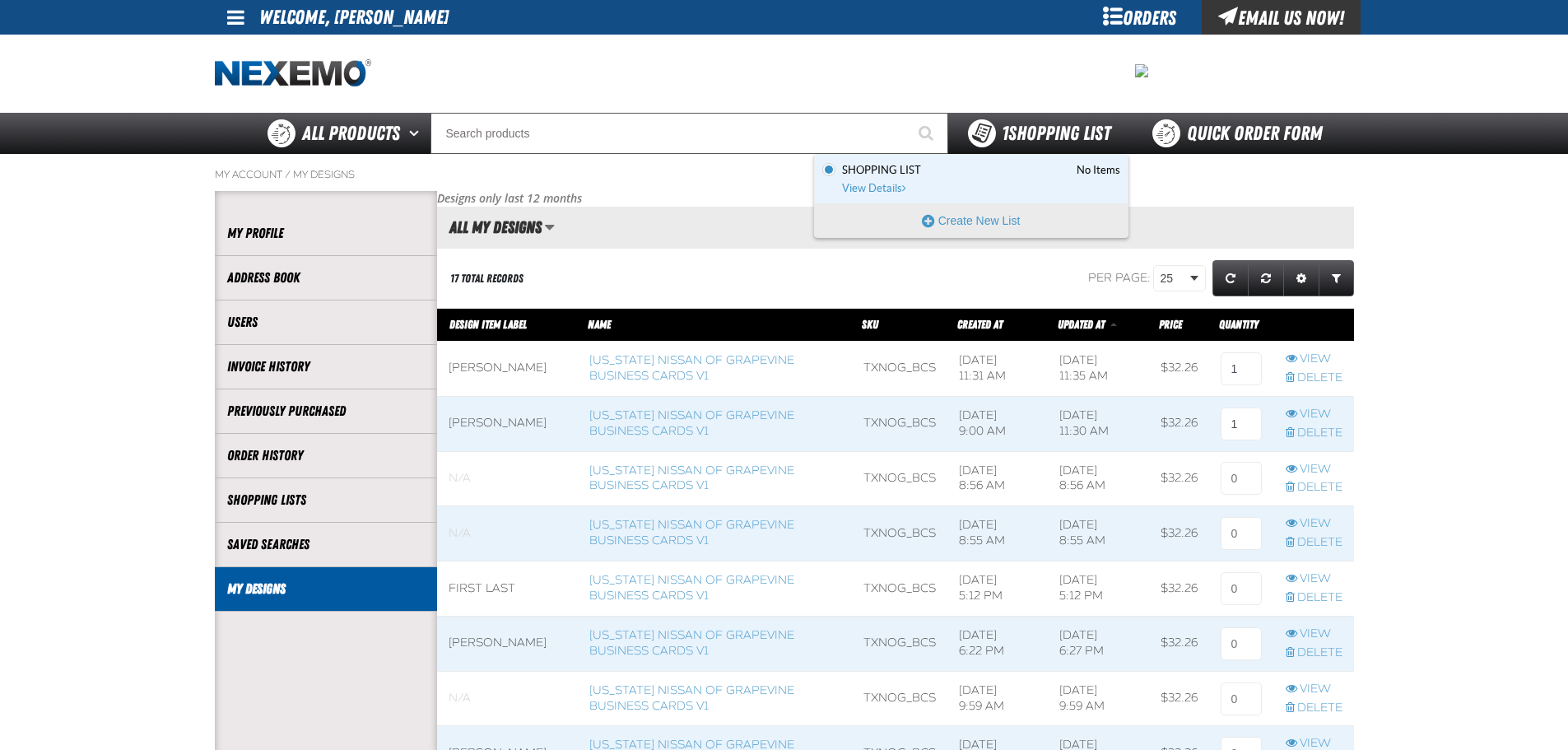
click at [1047, 126] on span "1 Shopping List" at bounding box center [1055, 134] width 109 height 23
click at [983, 226] on button "Create New List" at bounding box center [971, 221] width 313 height 33
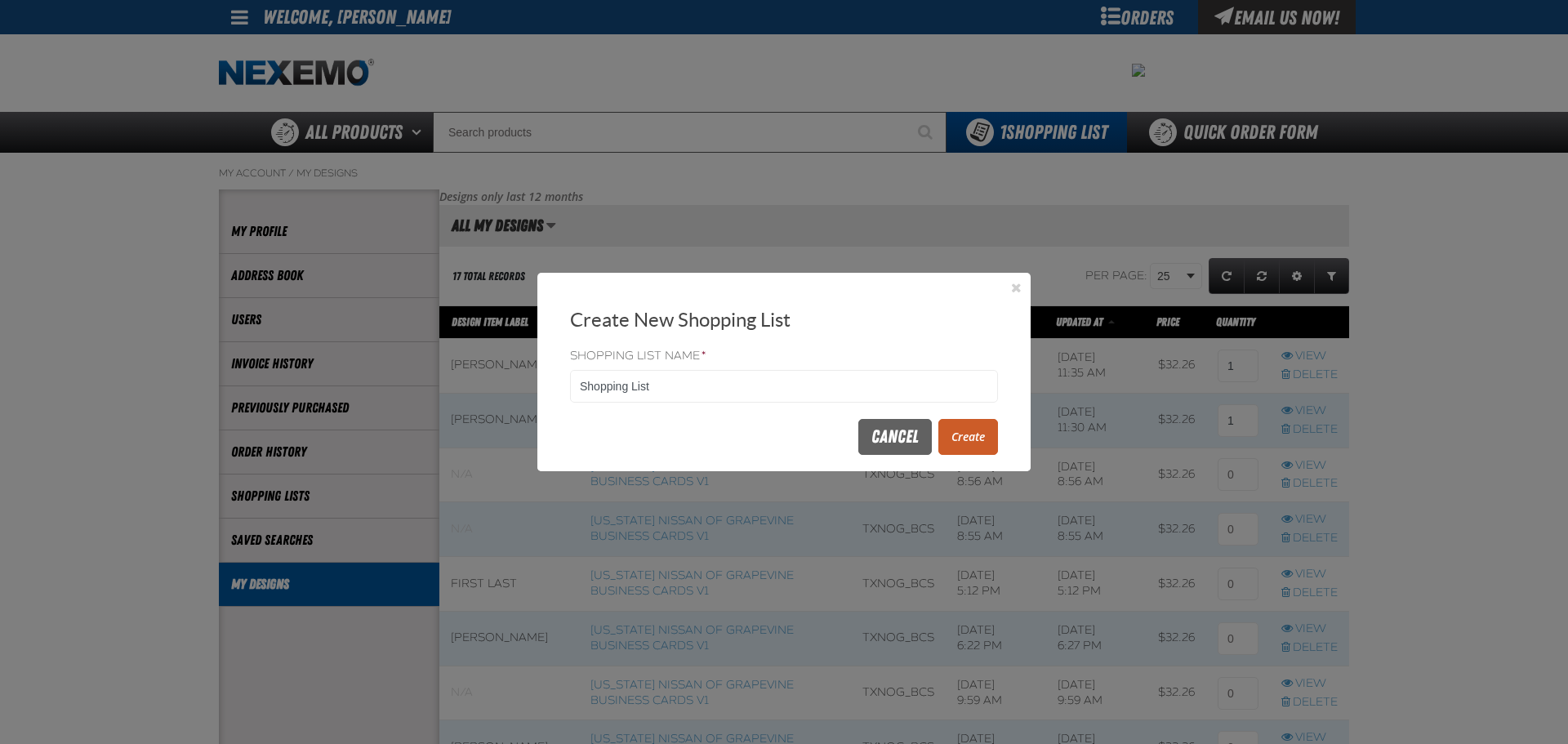
click at [967, 431] on button "Create" at bounding box center [968, 437] width 59 height 36
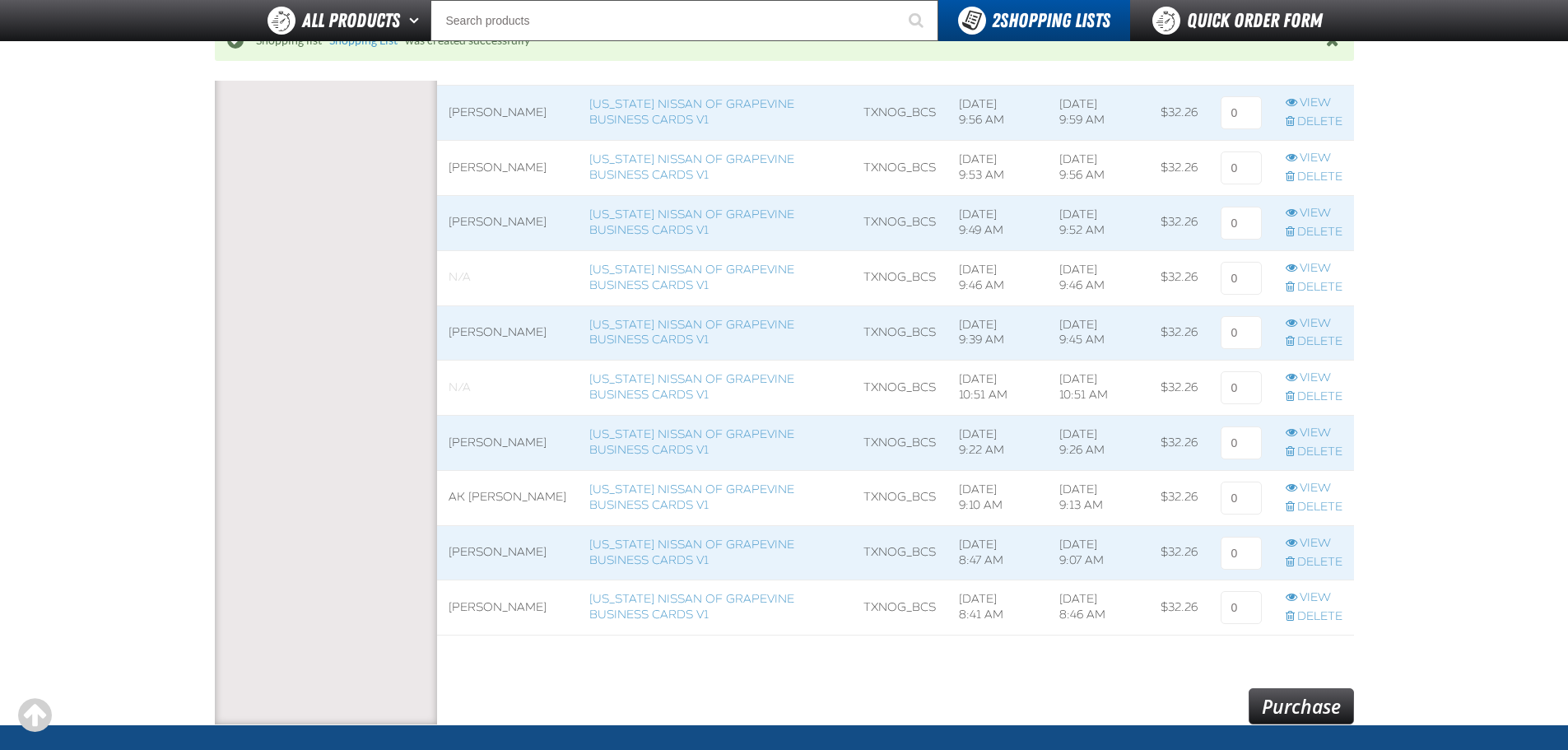
scroll to position [905, 0]
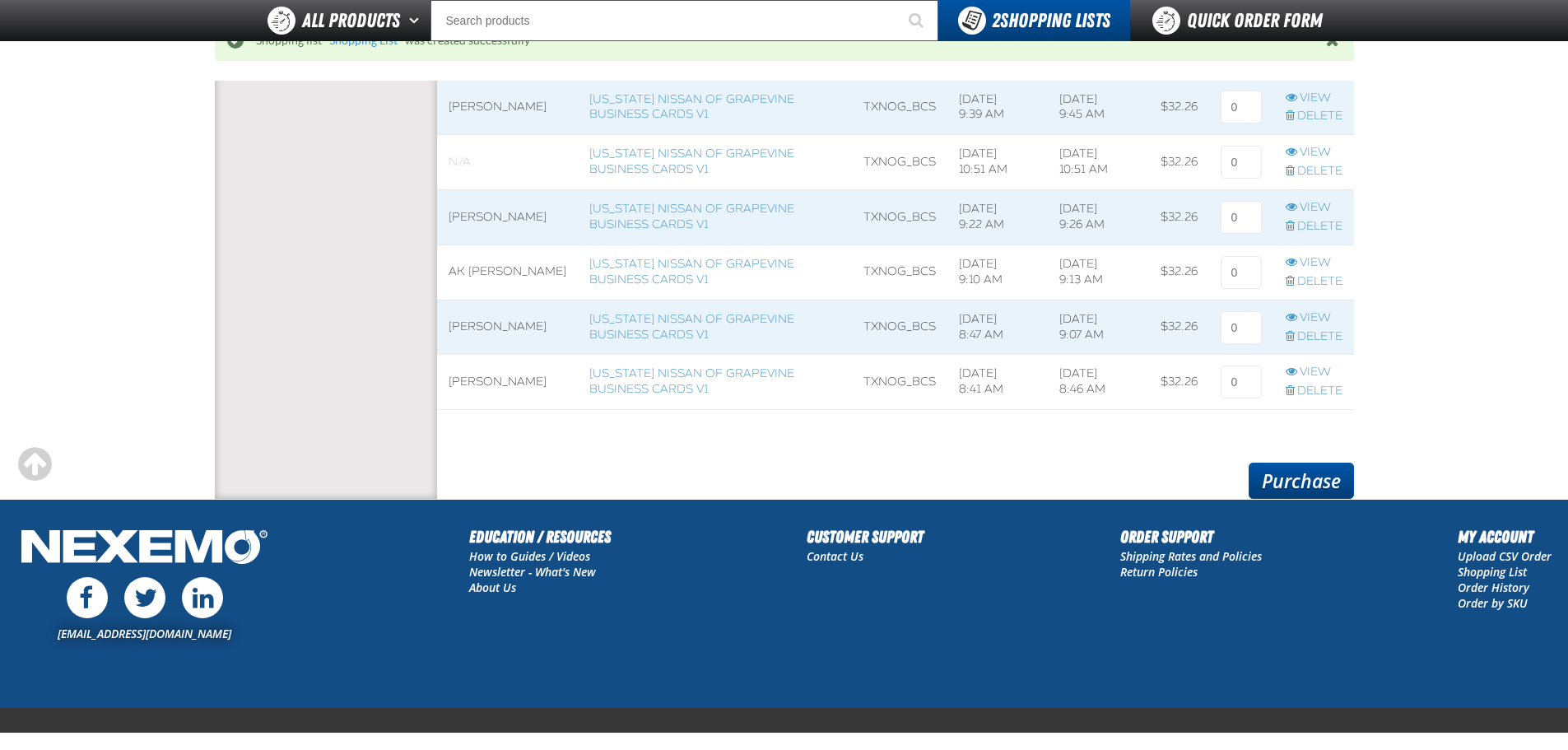
click at [1297, 476] on link "Purchase" at bounding box center [1301, 480] width 105 height 37
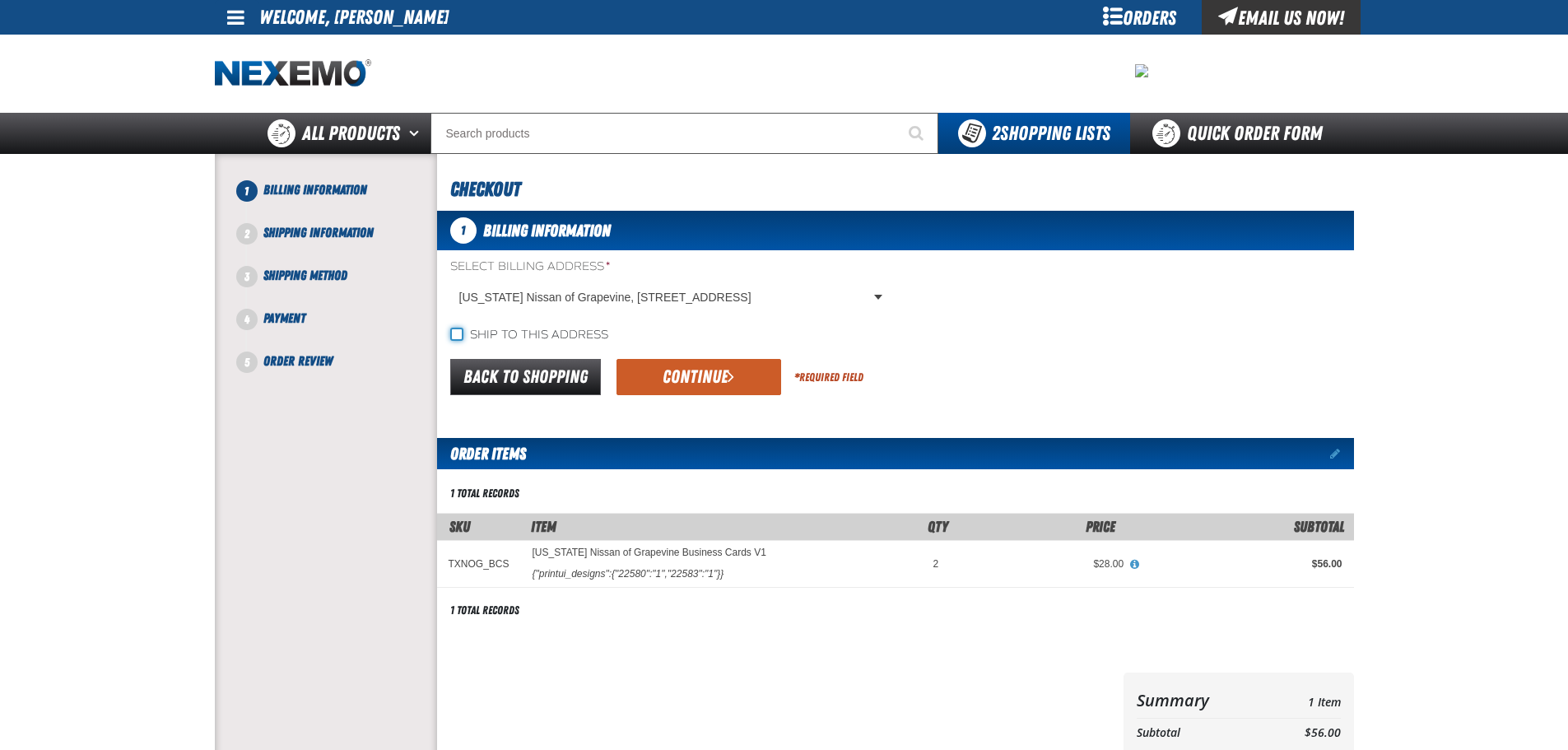
click at [455, 338] on input "Ship to this address" at bounding box center [457, 334] width 13 height 13
checkbox input "true"
click at [682, 382] on button "Continue" at bounding box center [699, 377] width 164 height 37
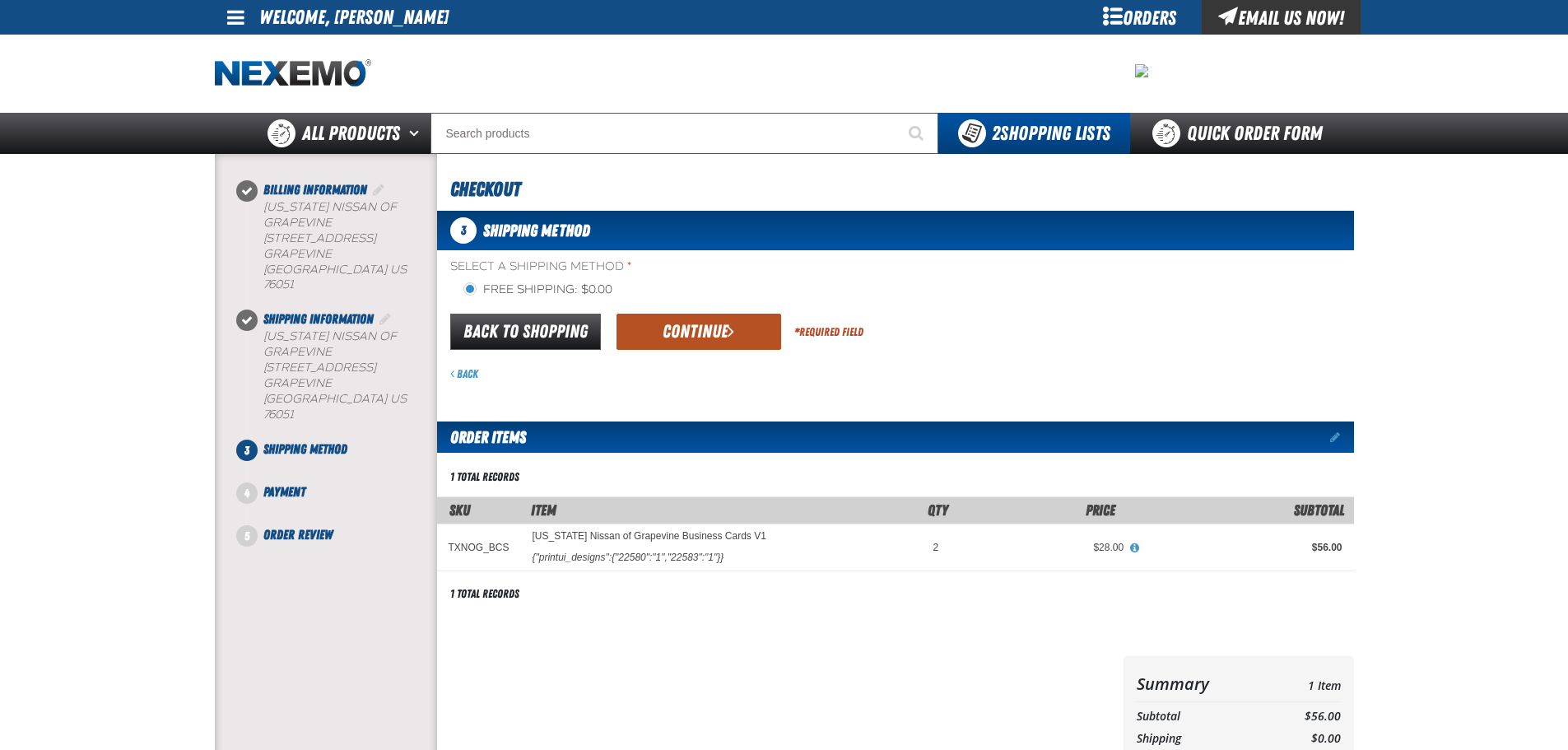
click at [693, 341] on button "Continue" at bounding box center [699, 332] width 164 height 37
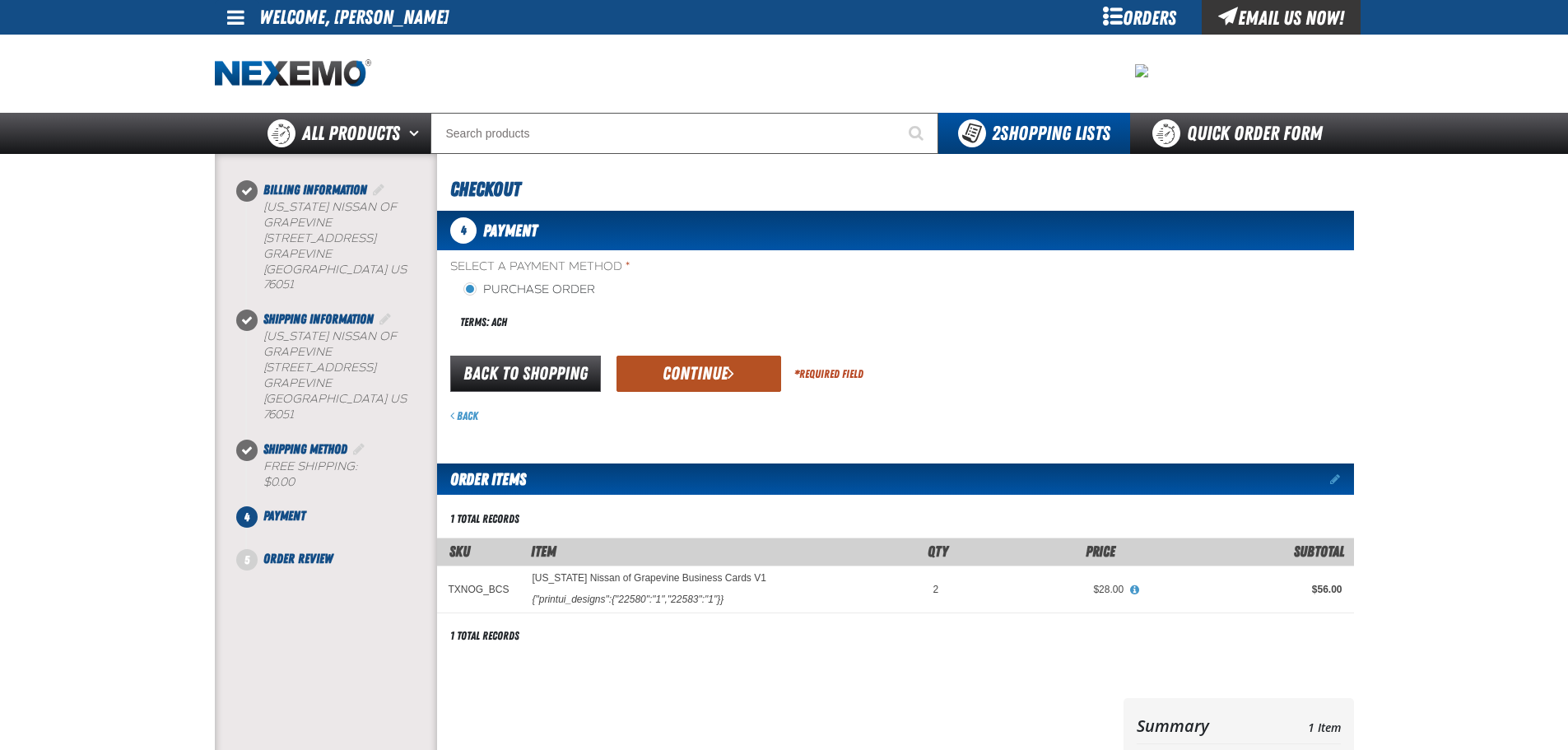
click at [707, 384] on button "Continue" at bounding box center [699, 374] width 164 height 37
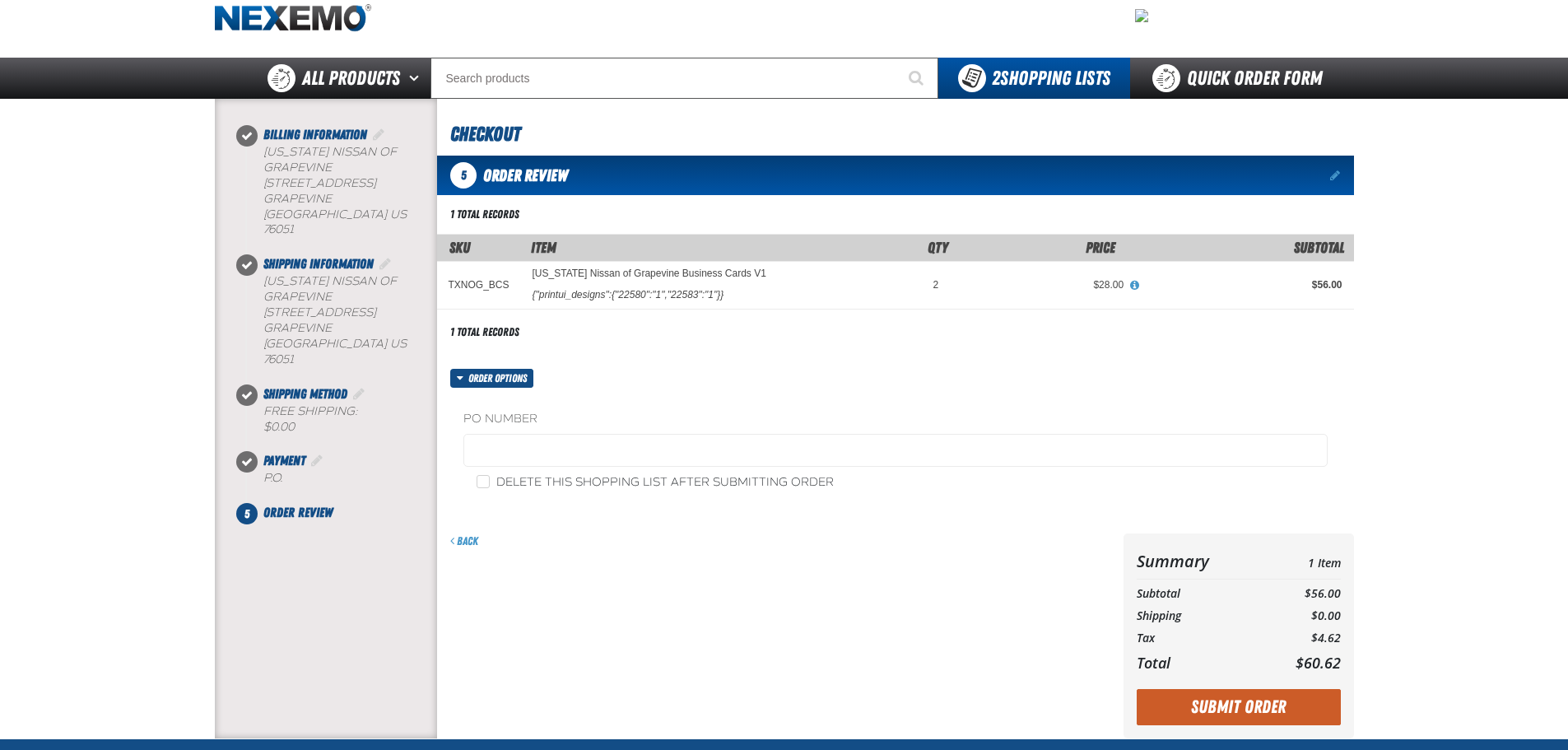
scroll to position [82, 0]
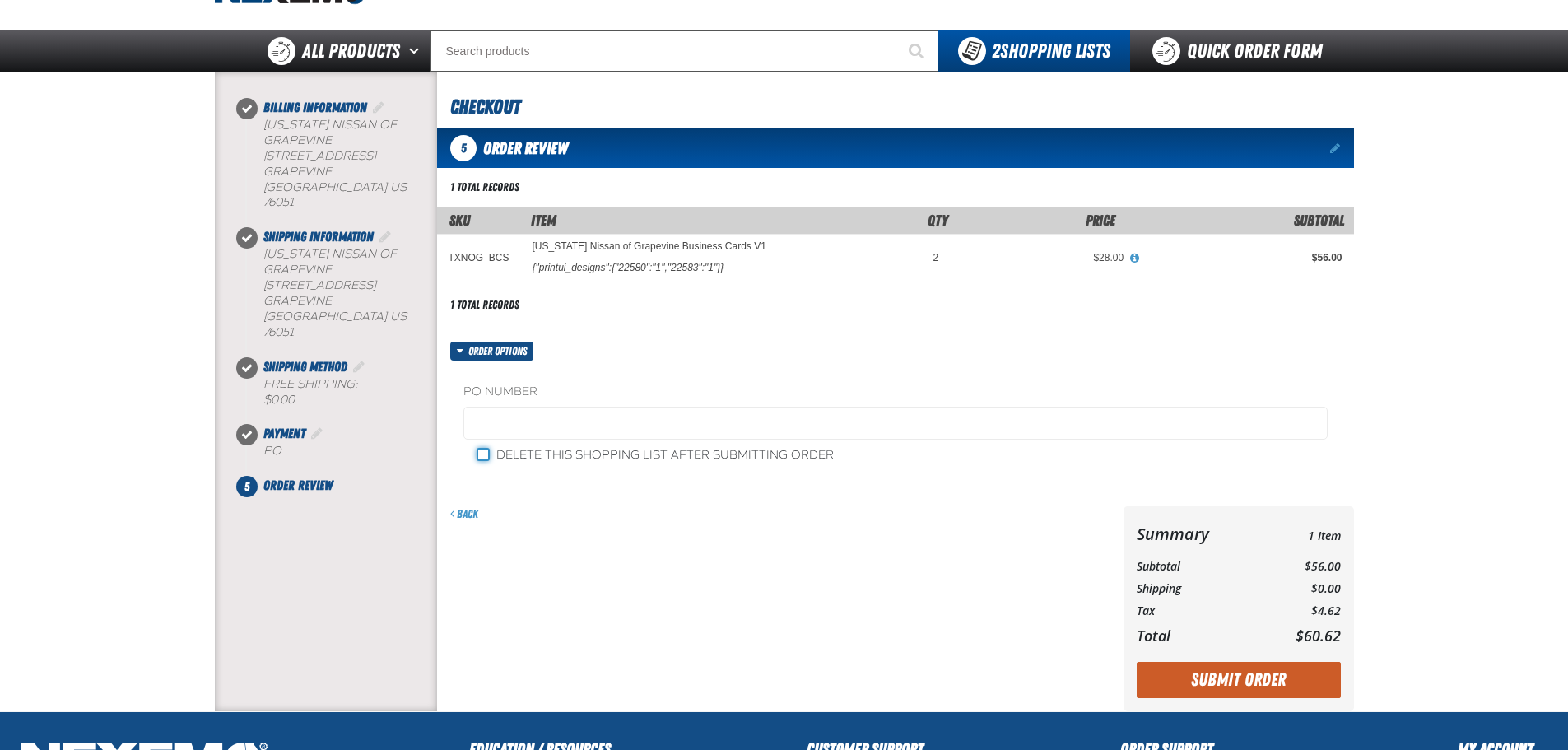
click at [480, 457] on input "Delete this shopping list after submitting order" at bounding box center [483, 455] width 13 height 13
checkbox input "true"
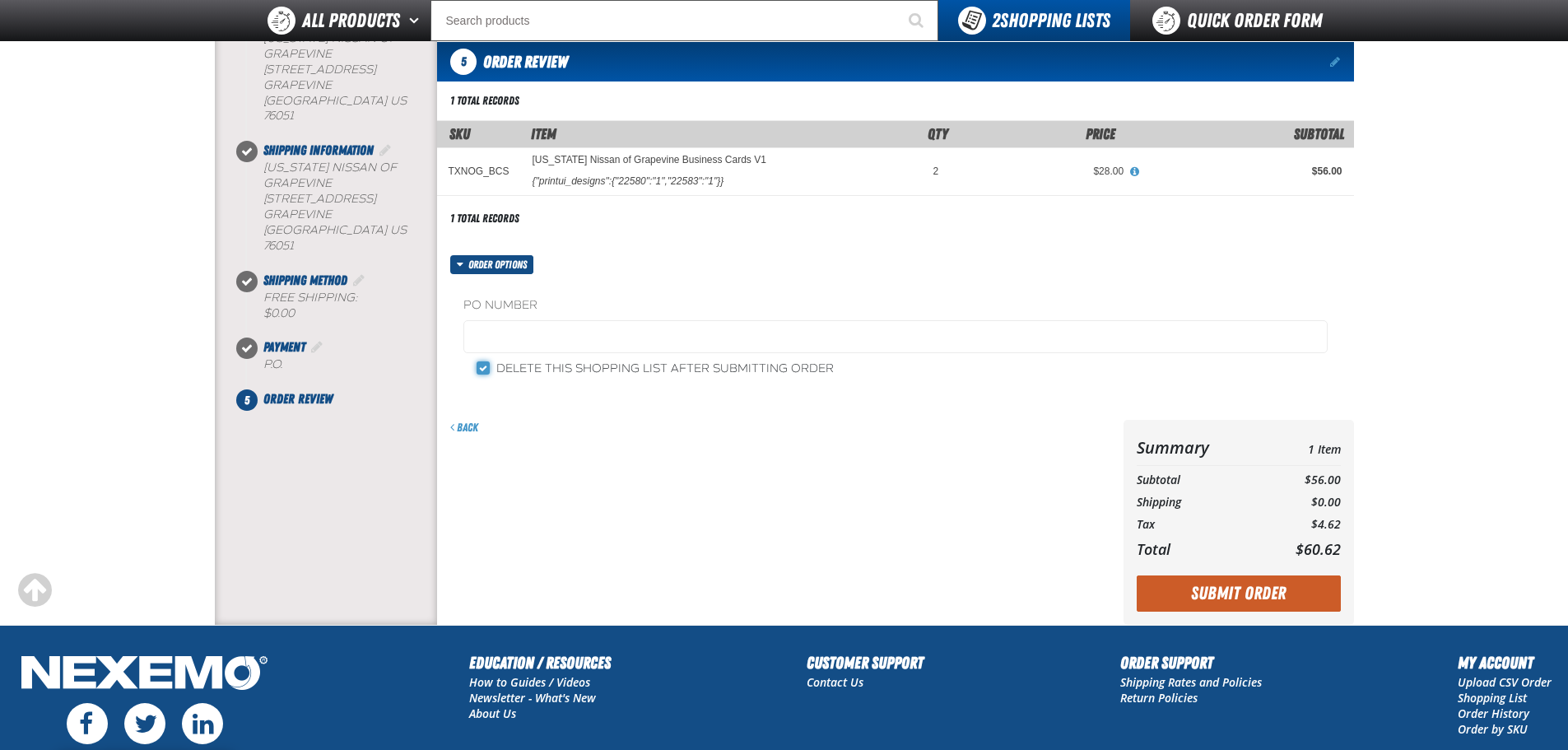
scroll to position [164, 0]
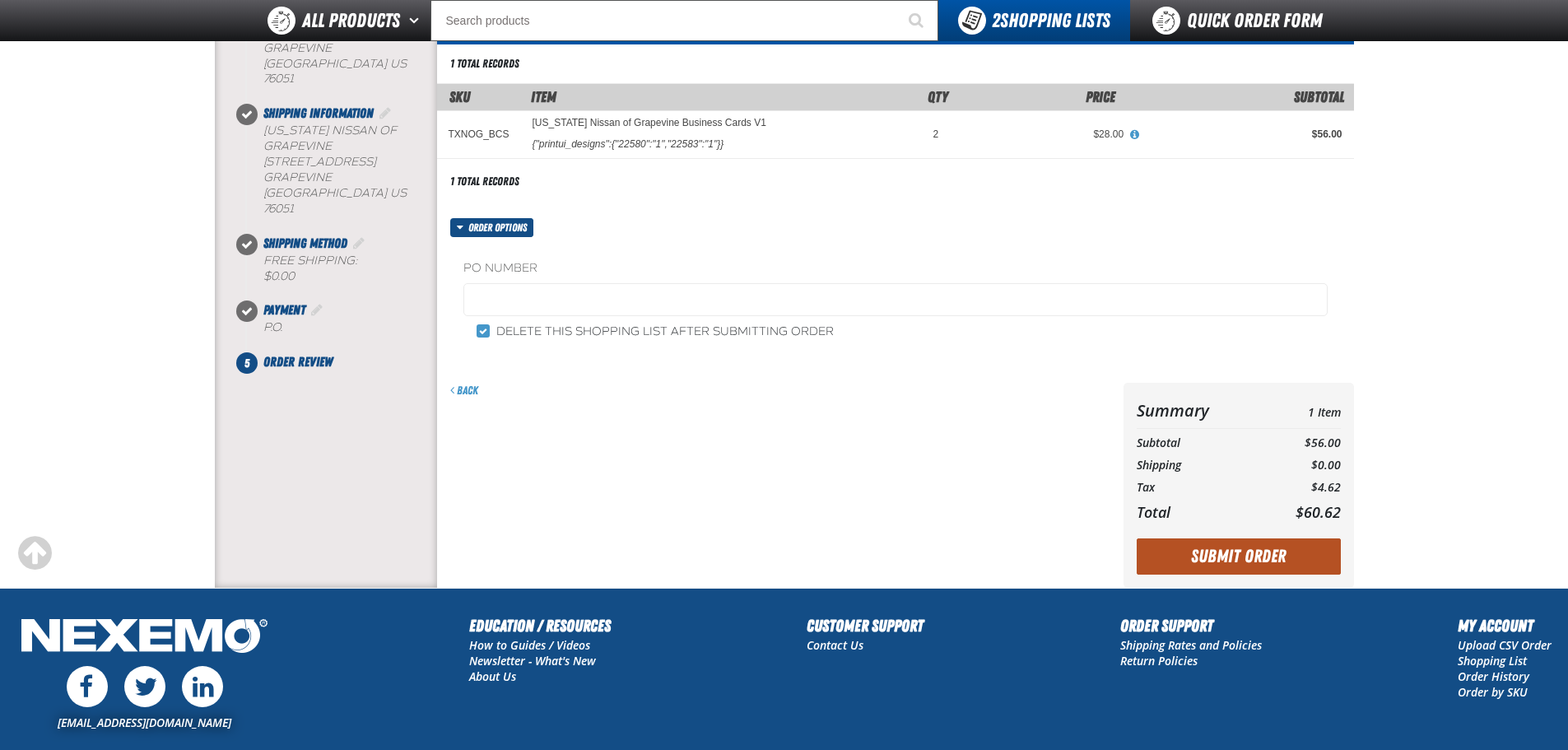
click at [1228, 550] on button "Submit Order" at bounding box center [1239, 557] width 204 height 37
